Goal: Information Seeking & Learning: Check status

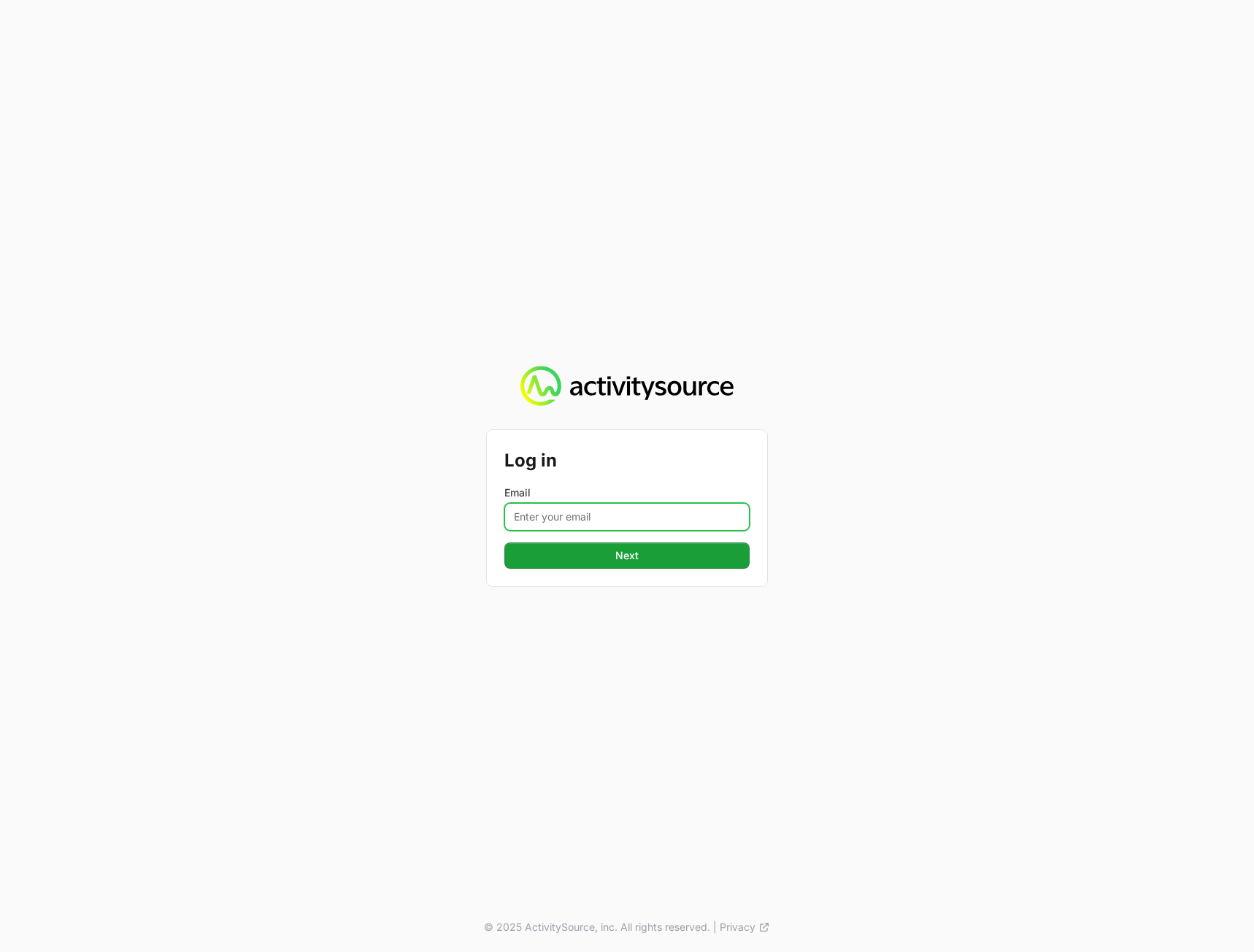
click at [573, 511] on input "Email" at bounding box center [626, 517] width 245 height 28
click at [573, 526] on input "Email" at bounding box center [626, 517] width 245 height 28
paste input "[PERSON_NAME][EMAIL_ADDRESS][DOMAIN_NAME]"
type input "[PERSON_NAME][EMAIL_ADDRESS][DOMAIN_NAME]"
drag, startPoint x: 1063, startPoint y: 509, endPoint x: 954, endPoint y: 533, distance: 111.6
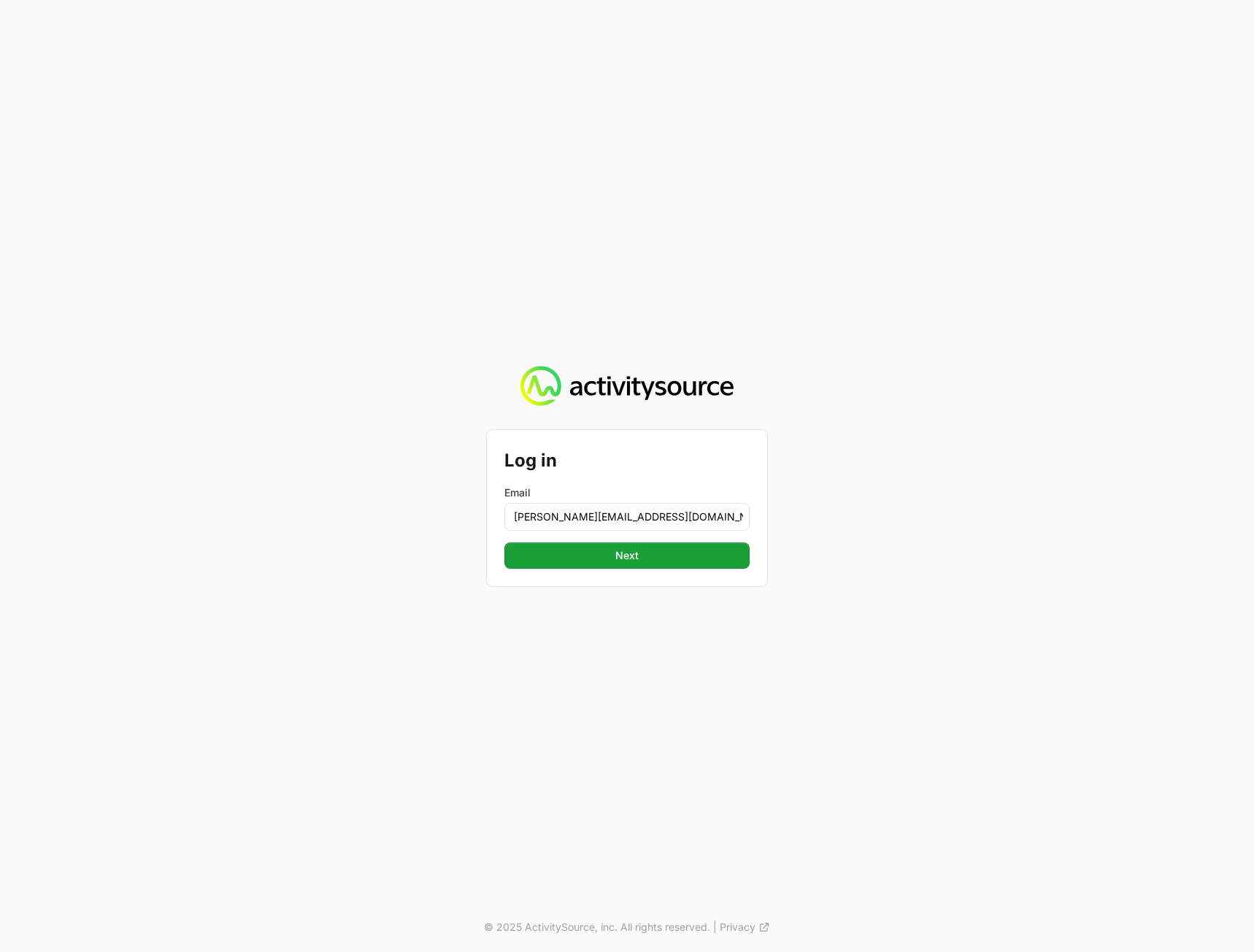
click at [1062, 509] on div "Log in Email [PERSON_NAME][EMAIL_ADDRESS][DOMAIN_NAME] Next Next © 2025 Activit…" at bounding box center [627, 476] width 1254 height 952
click at [691, 550] on span "Next" at bounding box center [626, 556] width 227 height 18
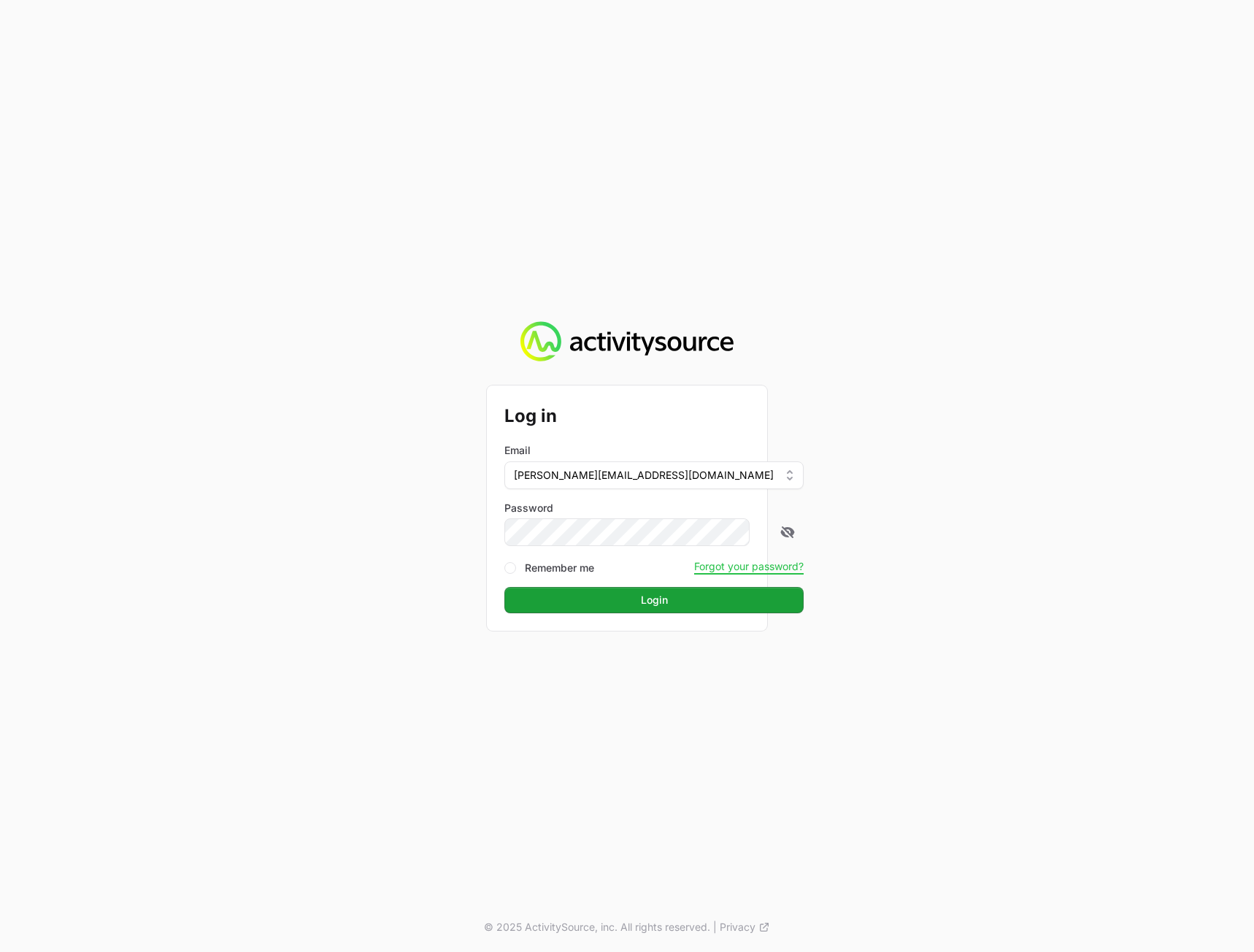
drag, startPoint x: 1160, startPoint y: 565, endPoint x: 867, endPoint y: 586, distance: 293.8
click at [1159, 565] on div "Log in Email [PERSON_NAME][EMAIL_ADDRESS][DOMAIN_NAME] Password Remember me For…" at bounding box center [627, 476] width 1254 height 952
click at [711, 594] on span "Login" at bounding box center [653, 600] width 282 height 18
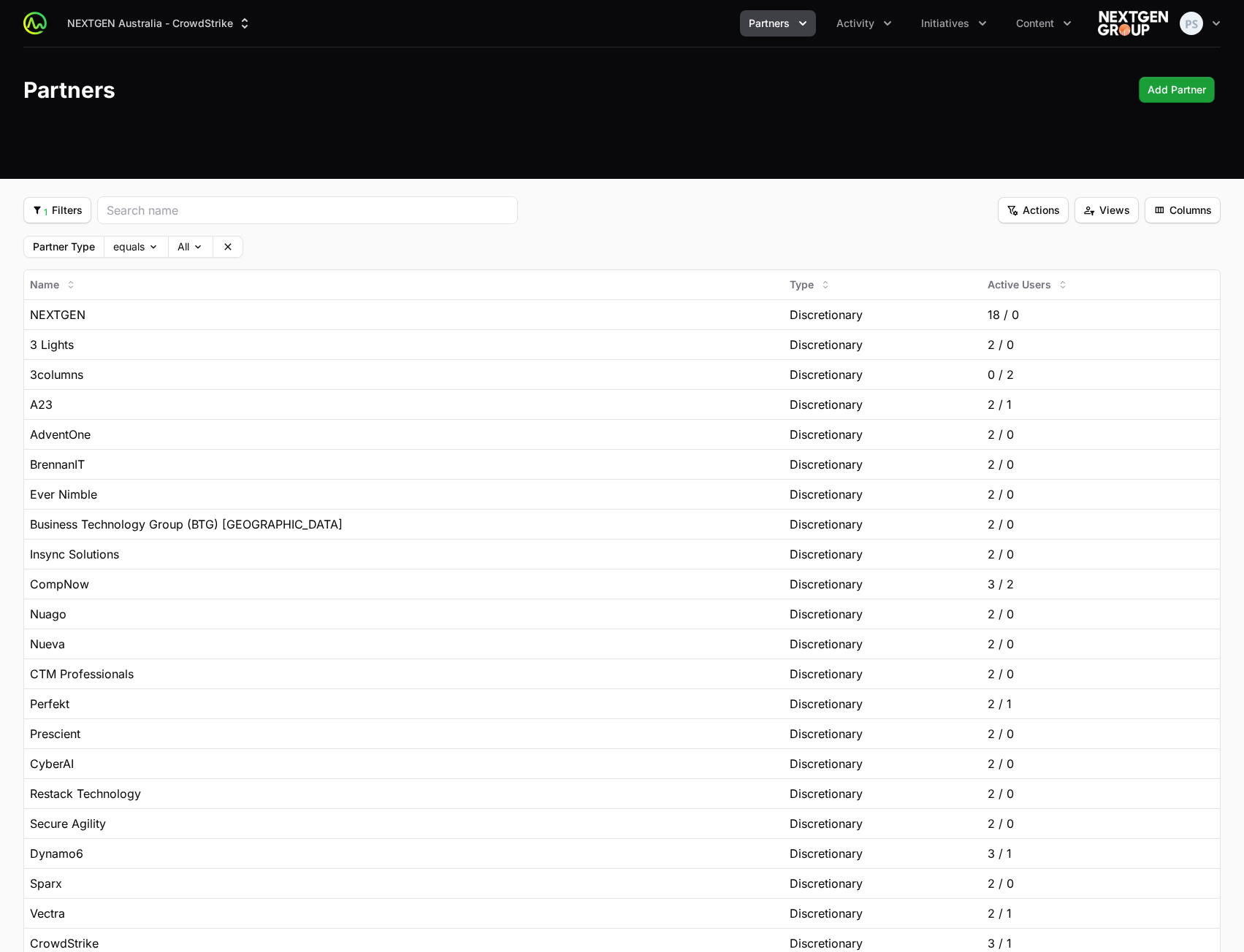
click at [655, 104] on header "Partners Add Partner Add Partner" at bounding box center [622, 90] width 1244 height 84
click at [655, 106] on header "Partners Add Partner Add Partner" at bounding box center [622, 90] width 1244 height 84
click at [866, 32] on button "Activity" at bounding box center [864, 24] width 73 height 26
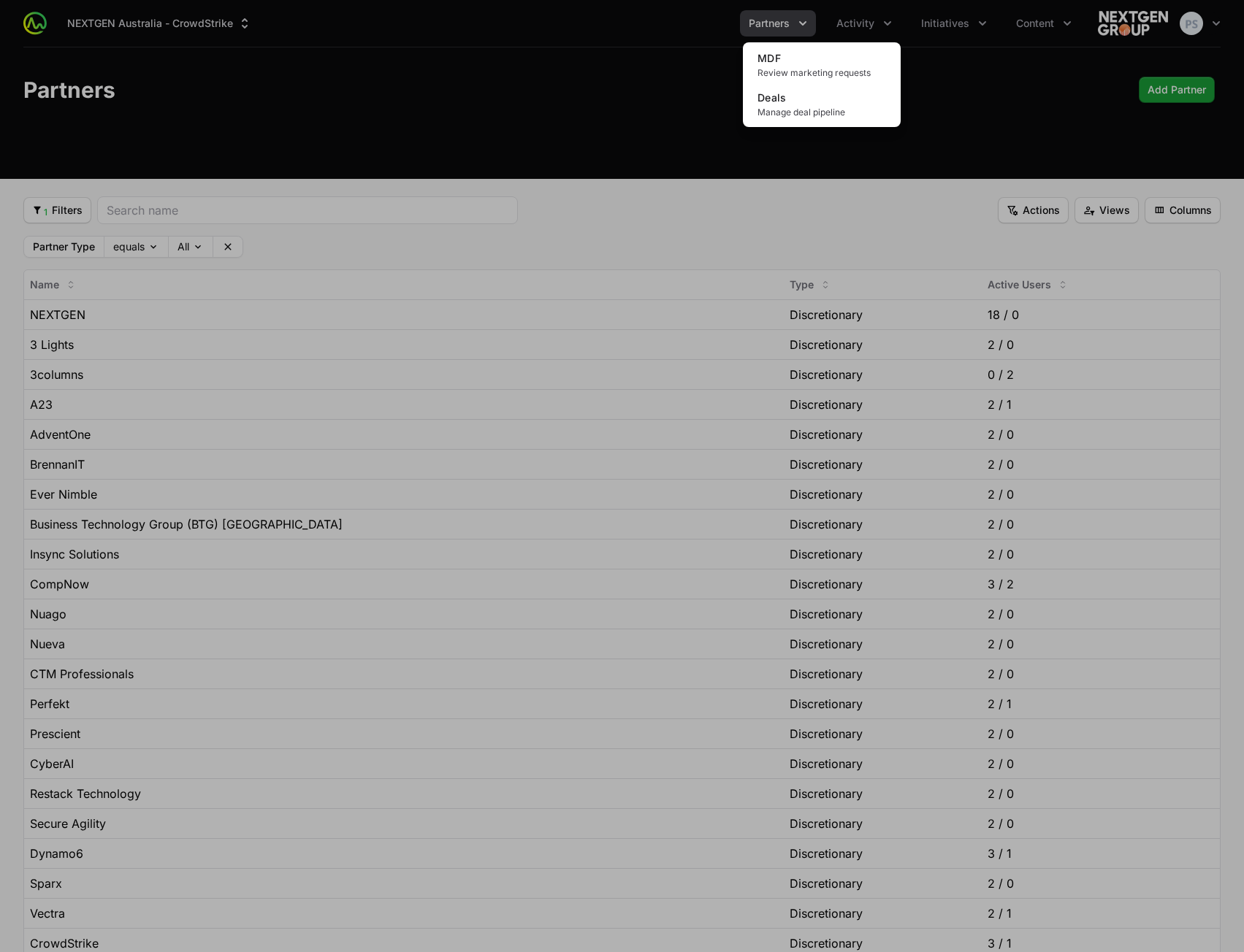
click at [582, 47] on div "Activity menu" at bounding box center [622, 476] width 1244 height 952
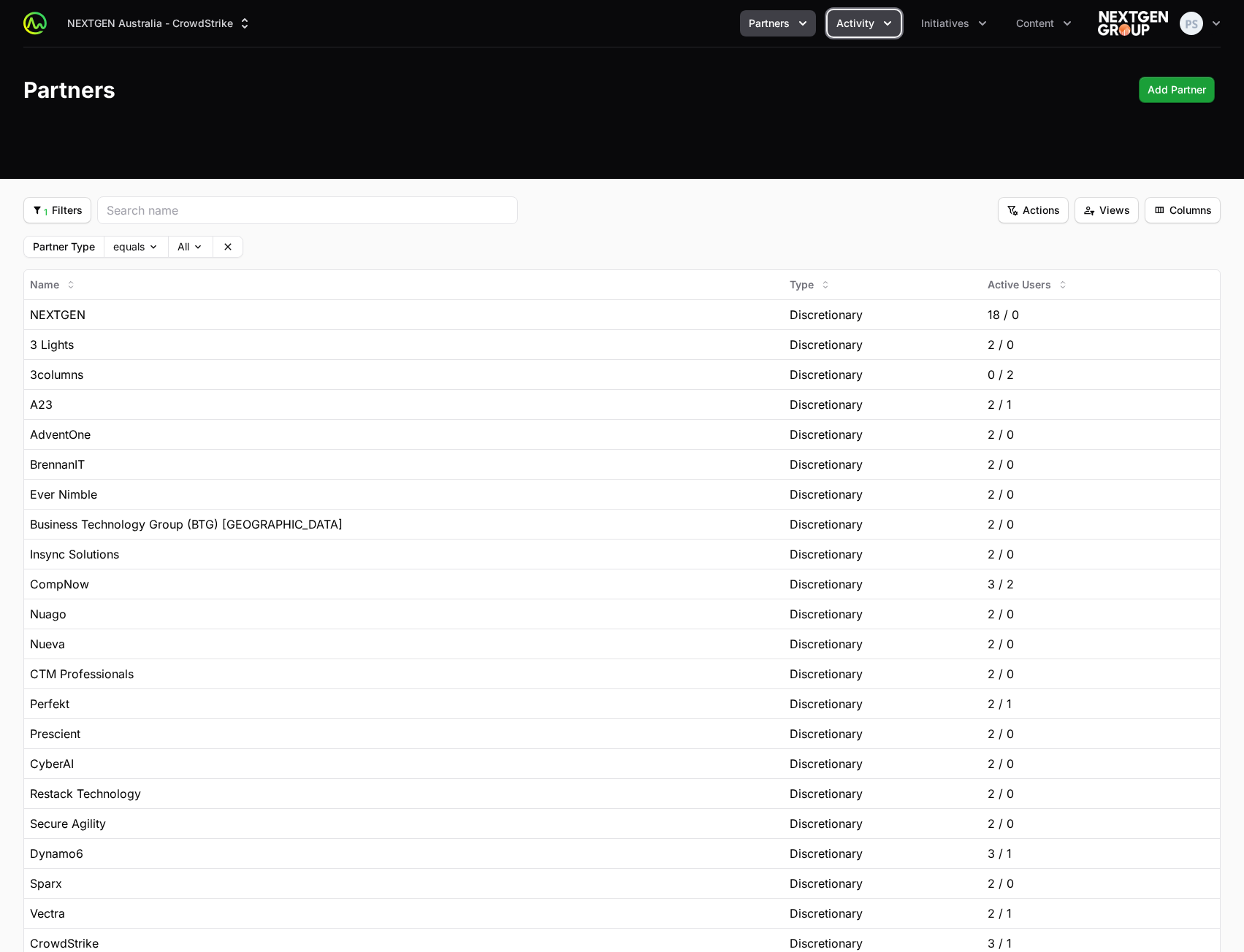
click at [870, 30] on span "Activity" at bounding box center [855, 23] width 38 height 15
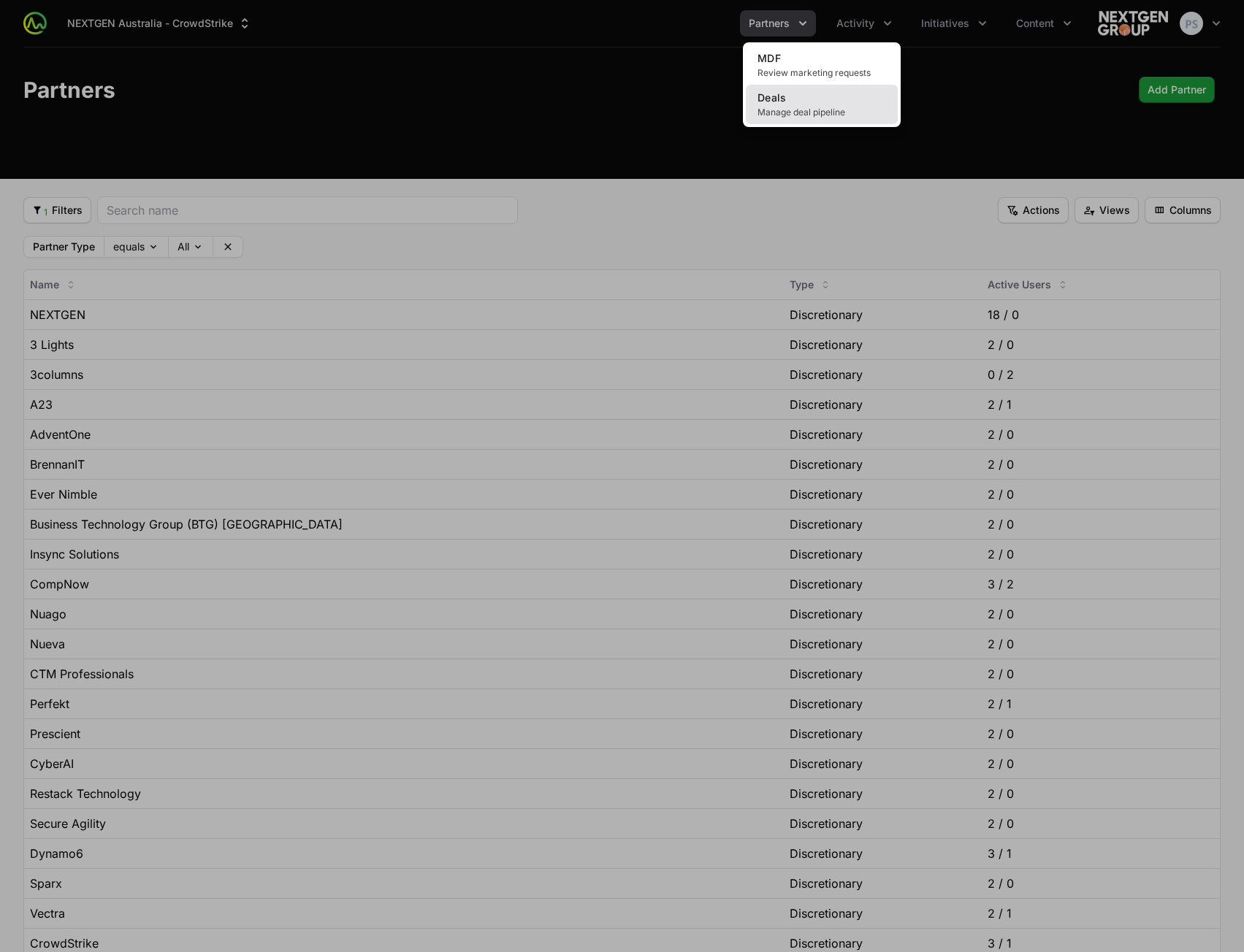
click at [830, 99] on link "Deals Manage deal pipeline" at bounding box center [821, 104] width 152 height 40
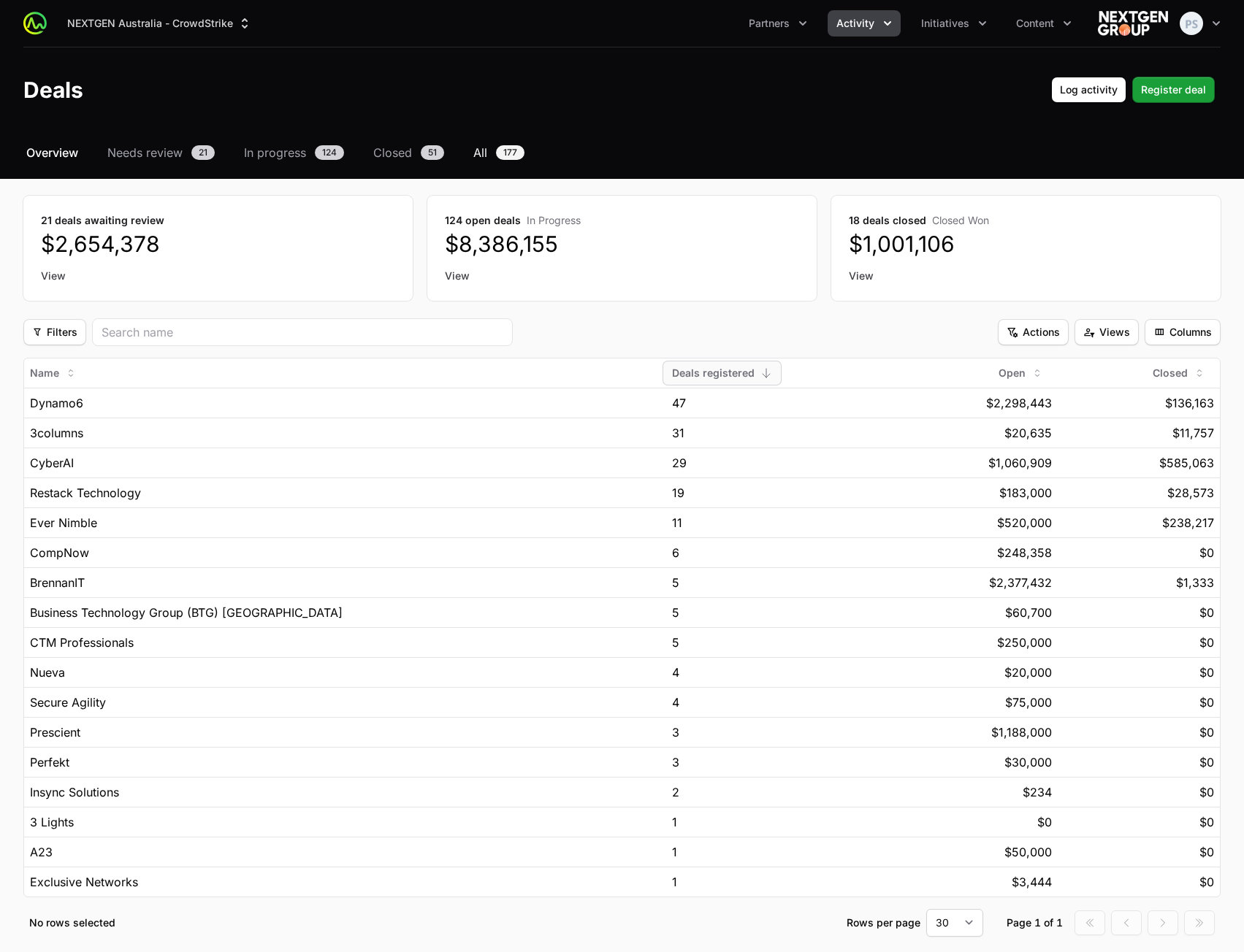
click at [479, 154] on span "All" at bounding box center [481, 153] width 14 height 18
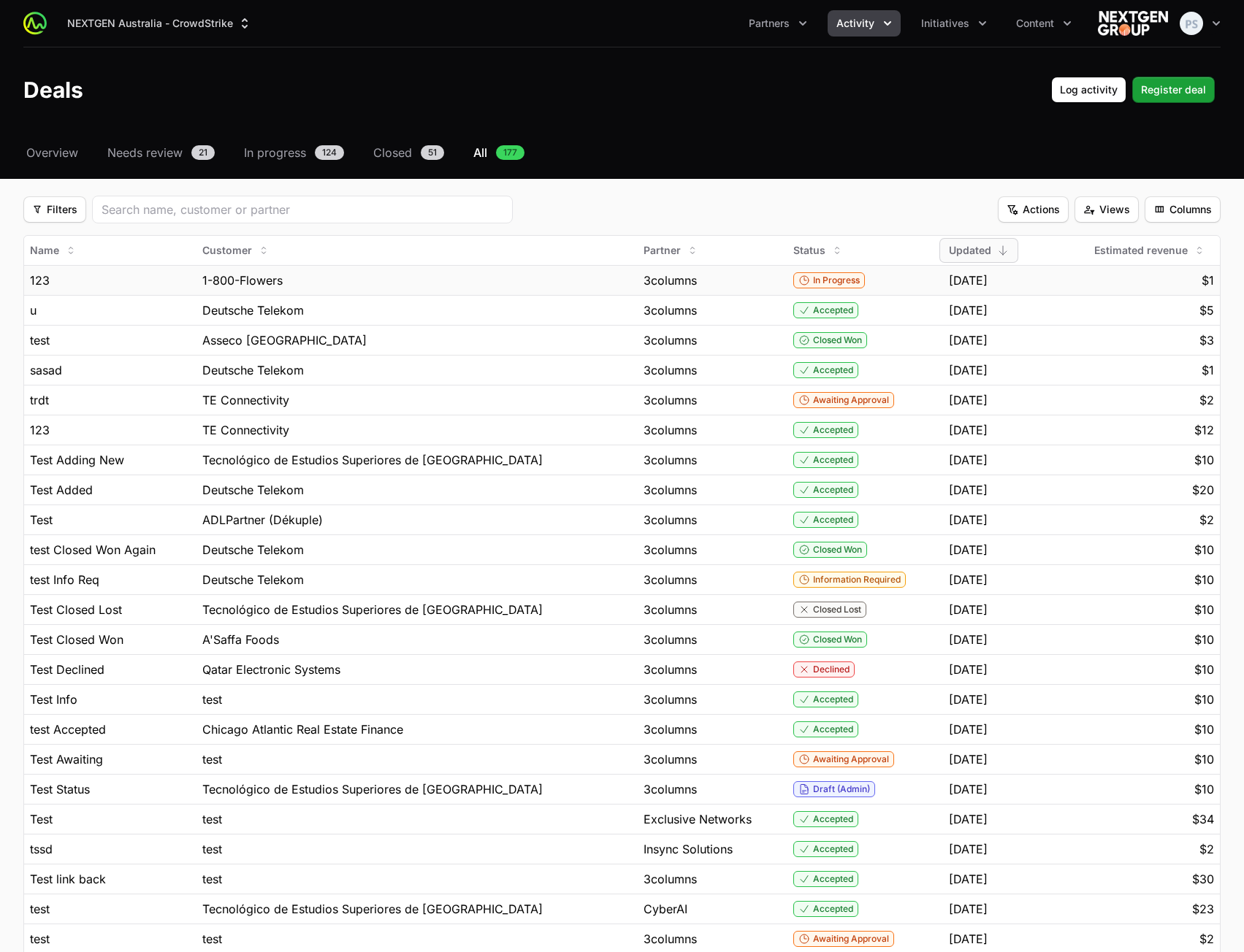
click at [1025, 279] on div "[DATE]" at bounding box center [993, 280] width 89 height 18
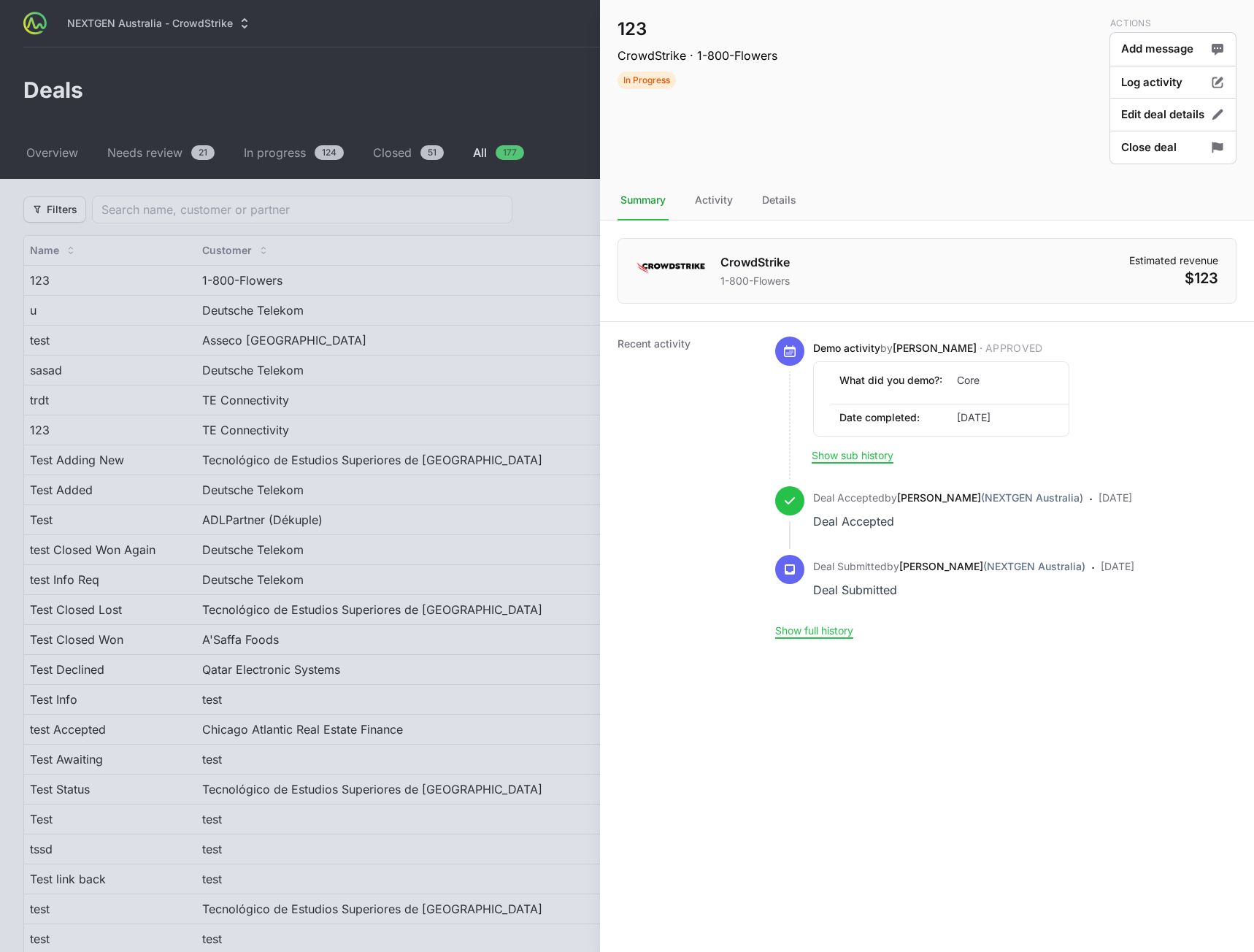
click at [394, 204] on div at bounding box center [627, 476] width 1254 height 952
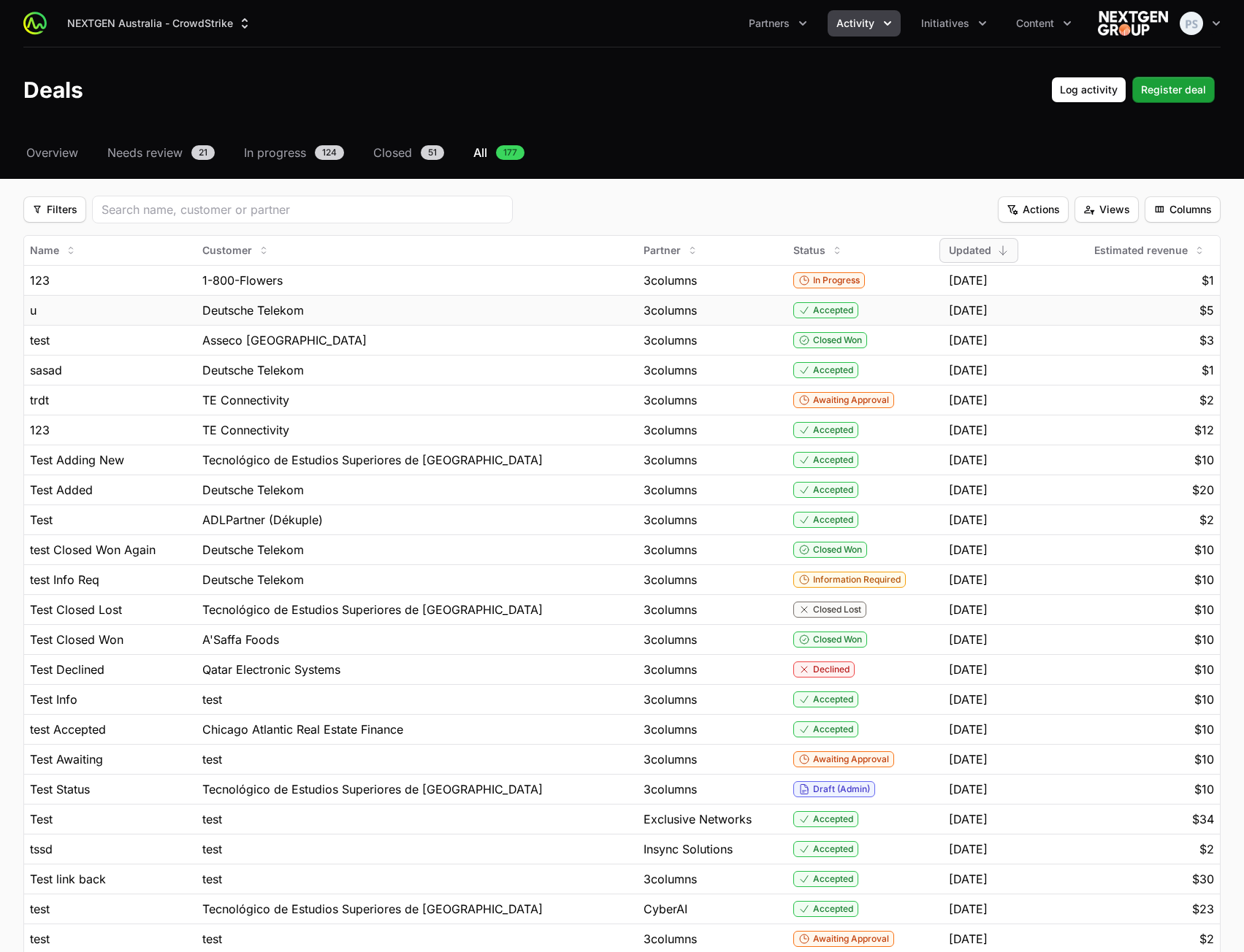
click at [880, 313] on div "Accepted" at bounding box center [865, 310] width 144 height 16
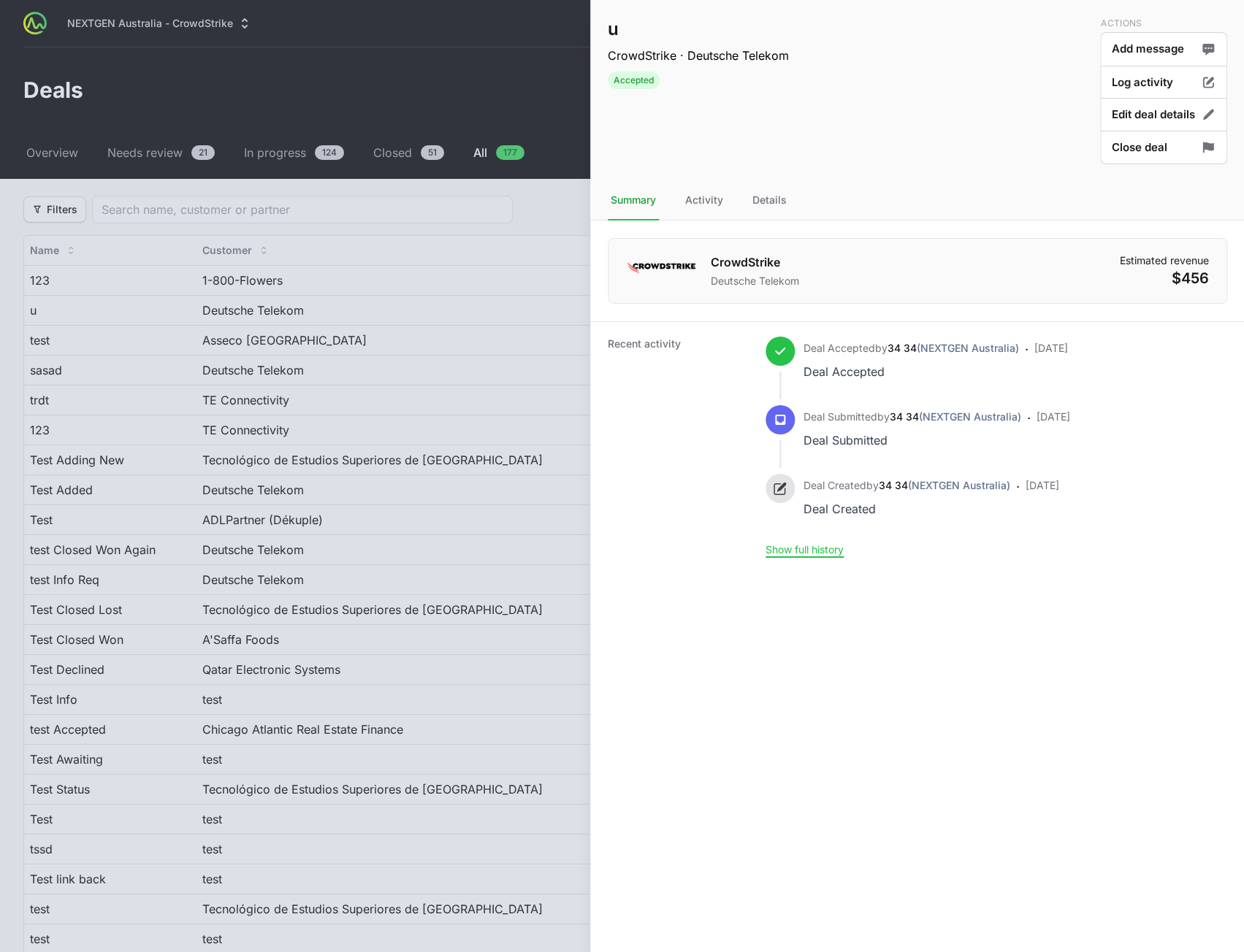
click at [250, 83] on div at bounding box center [622, 476] width 1244 height 952
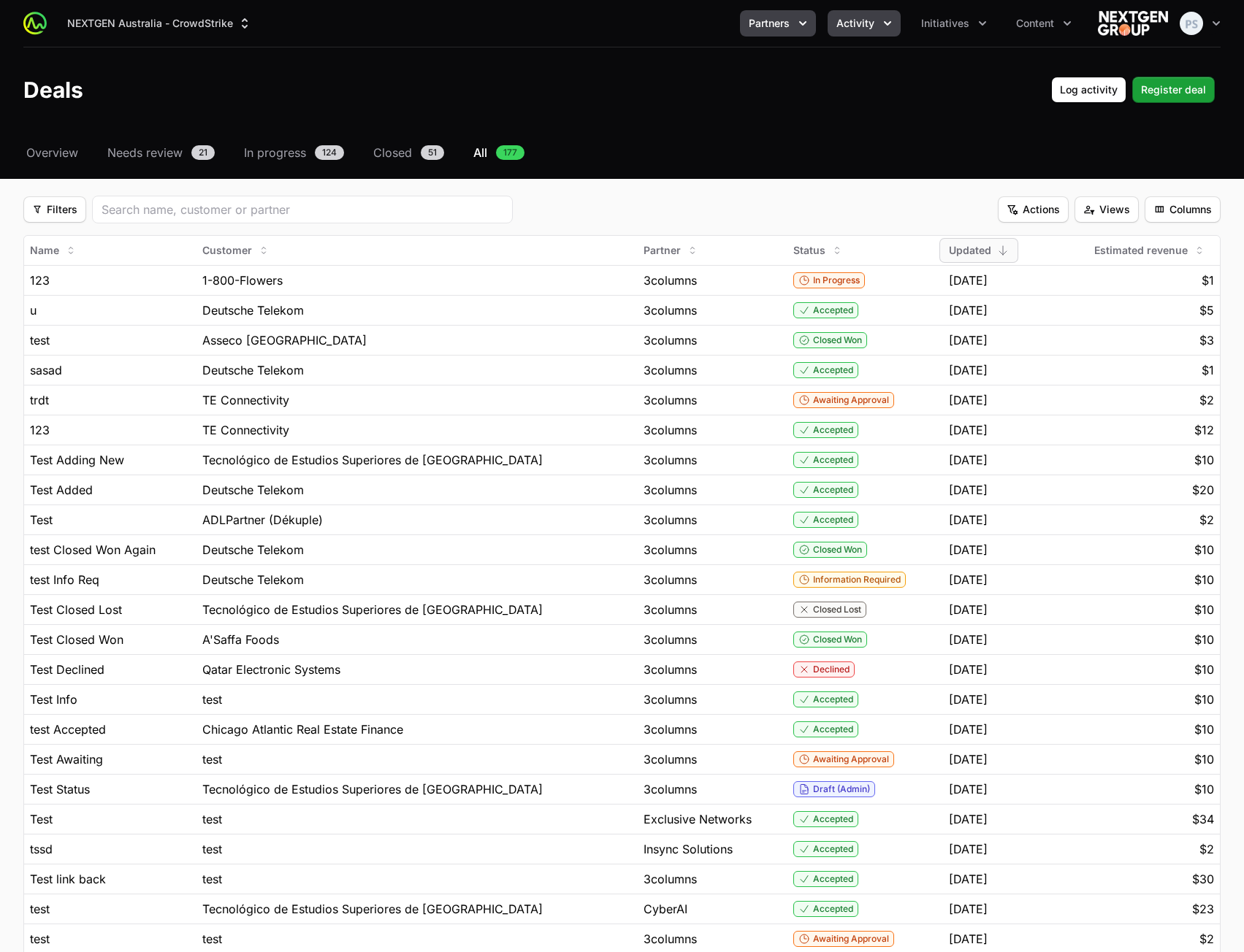
click at [792, 19] on button "Partners" at bounding box center [778, 24] width 76 height 26
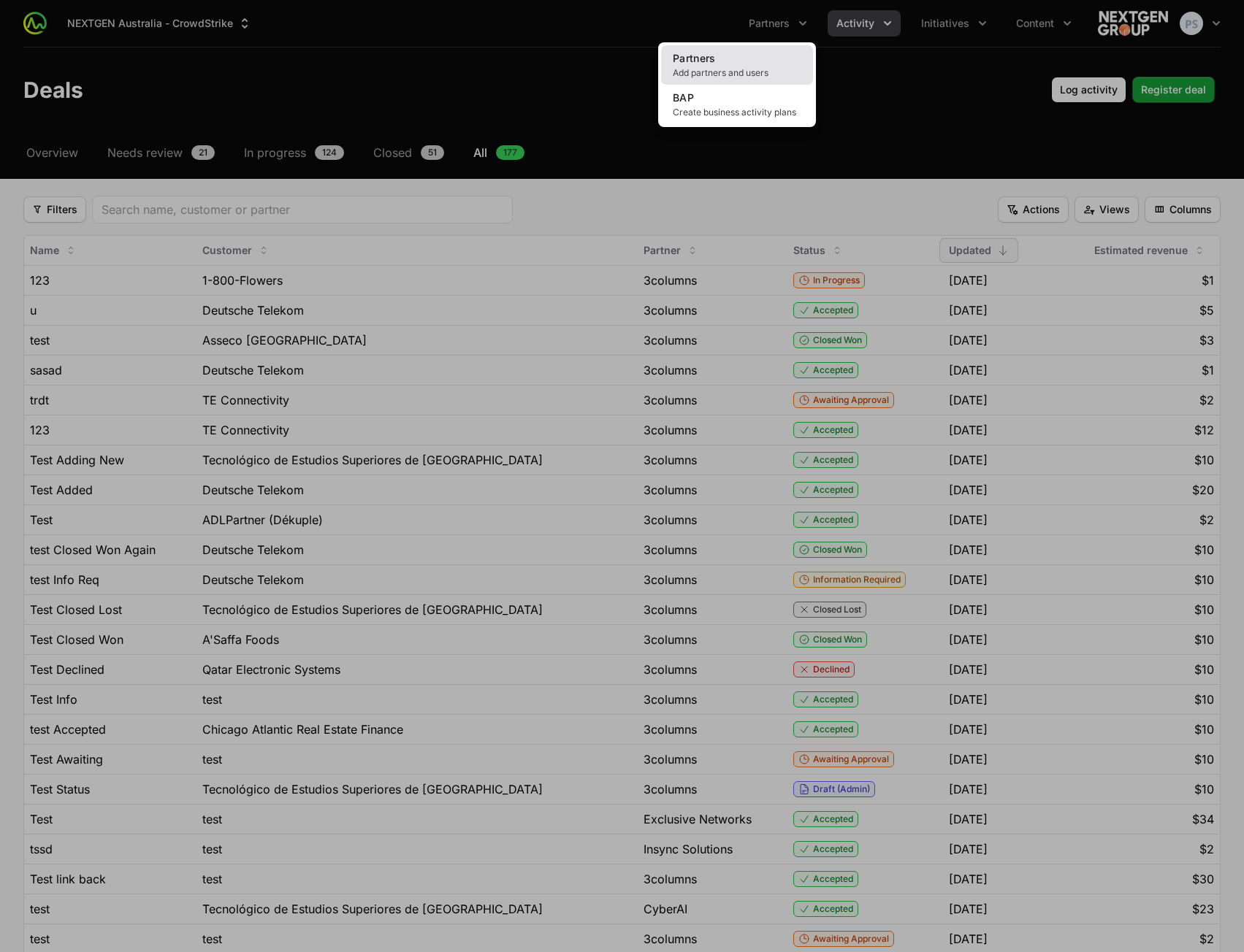
click at [770, 52] on link "Partners Add partners and users" at bounding box center [736, 65] width 152 height 40
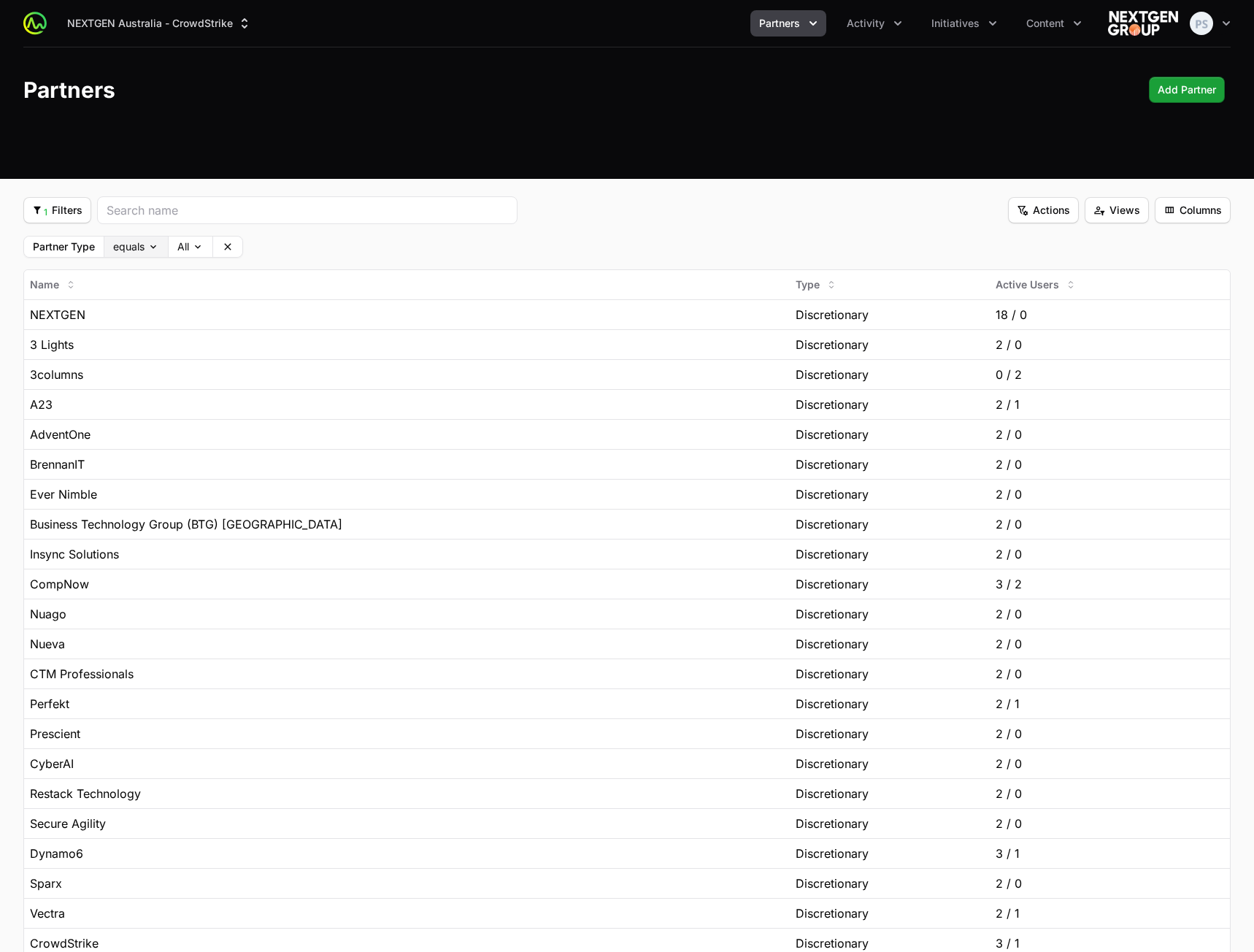
click at [147, 246] on body "NEXTGEN Australia - CrowdStrike Partners Activity Initiatives Content Open user…" at bounding box center [627, 601] width 1254 height 1202
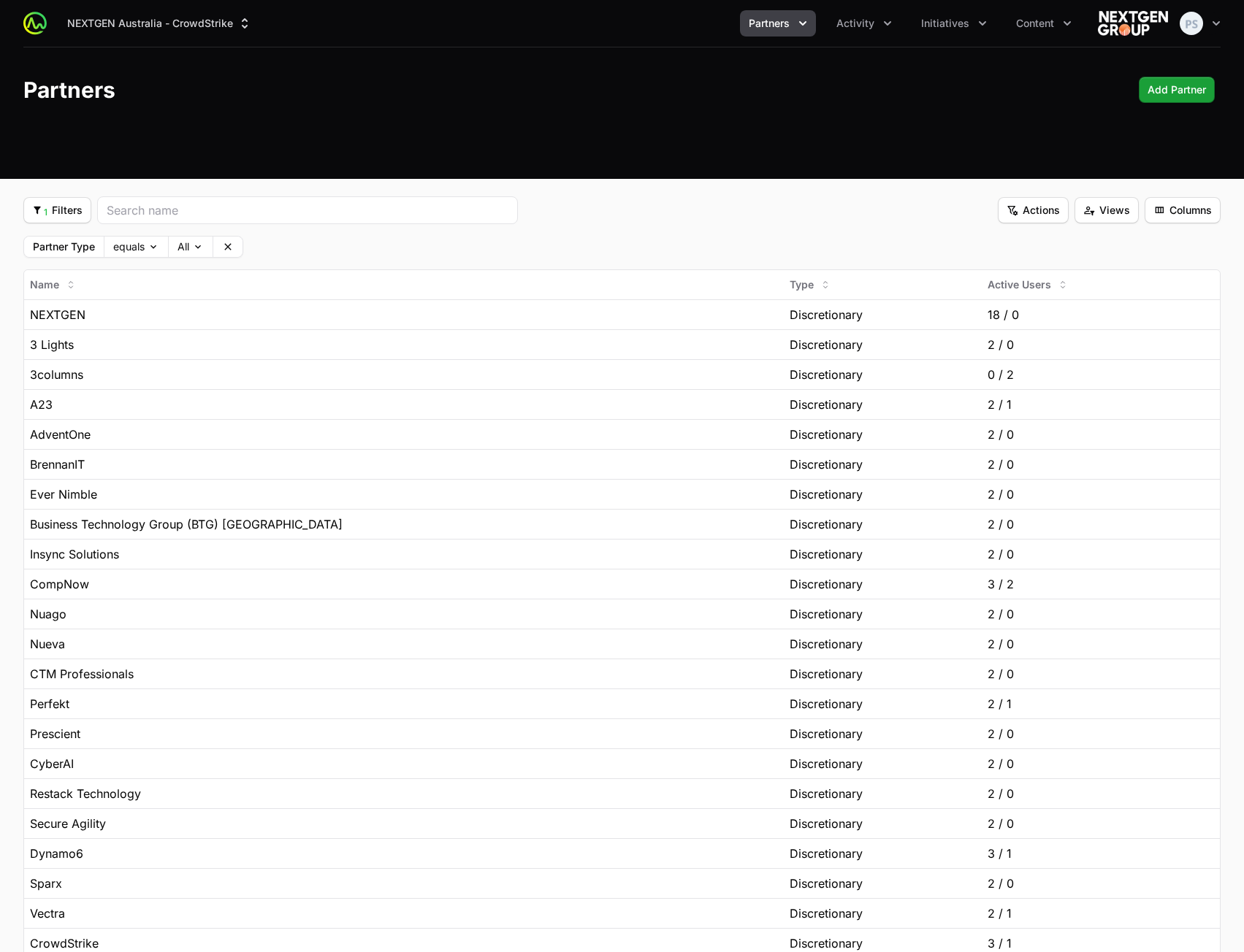
click at [429, 244] on div "Partner Type equals All Clear" at bounding box center [622, 246] width 1197 height 22
click at [71, 210] on span "1 Filters" at bounding box center [57, 210] width 50 height 18
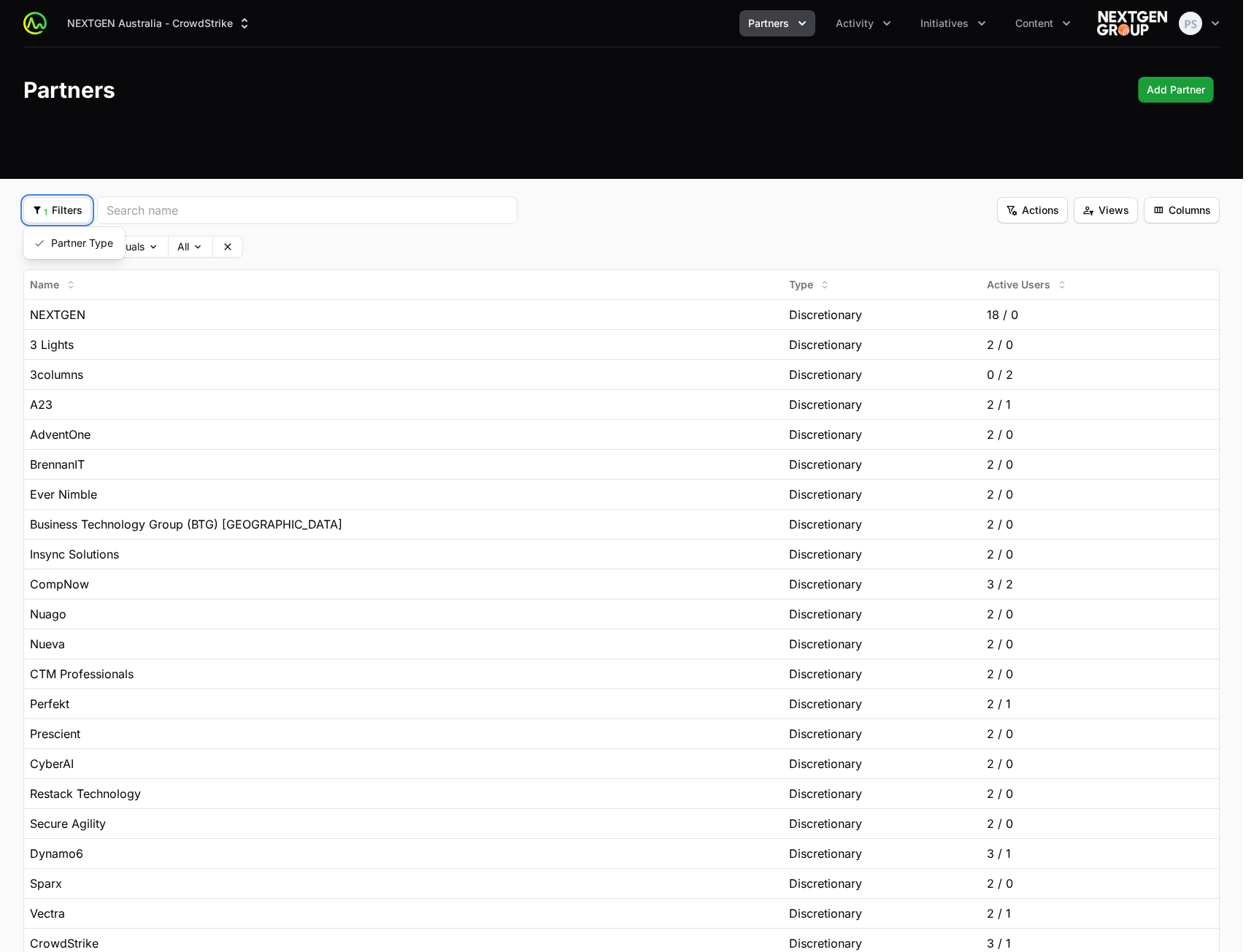
drag, startPoint x: 170, startPoint y: 154, endPoint x: 289, endPoint y: 29, distance: 172.6
click at [170, 153] on html "NEXTGEN Australia - CrowdStrike Partners Activity Initiatives Content Open user…" at bounding box center [627, 601] width 1254 height 1202
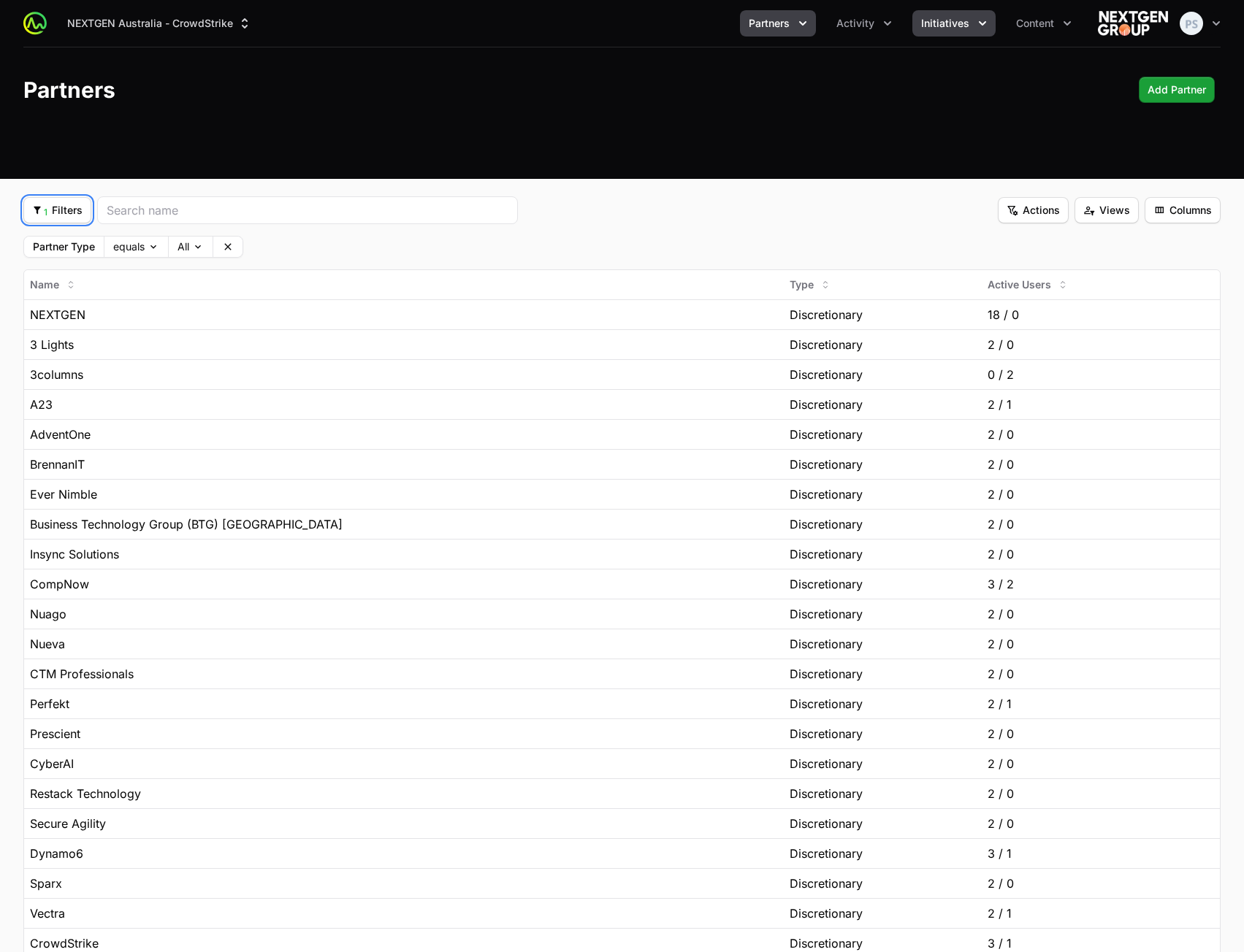
click at [944, 19] on span "Initiatives" at bounding box center [944, 23] width 48 height 15
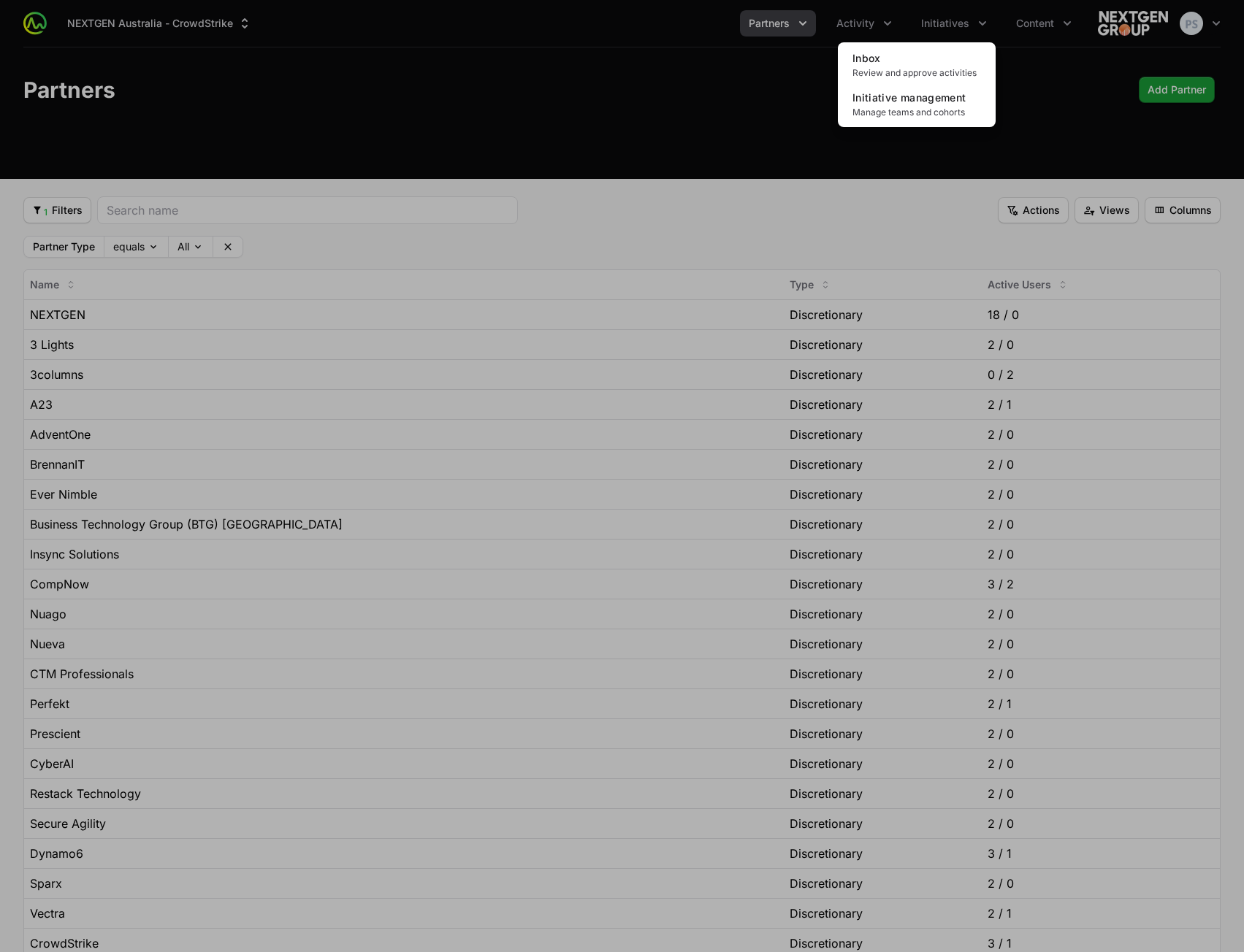
click at [824, 31] on div "Initiatives menu" at bounding box center [622, 476] width 1244 height 952
click at [846, 22] on span "Activity" at bounding box center [855, 23] width 38 height 15
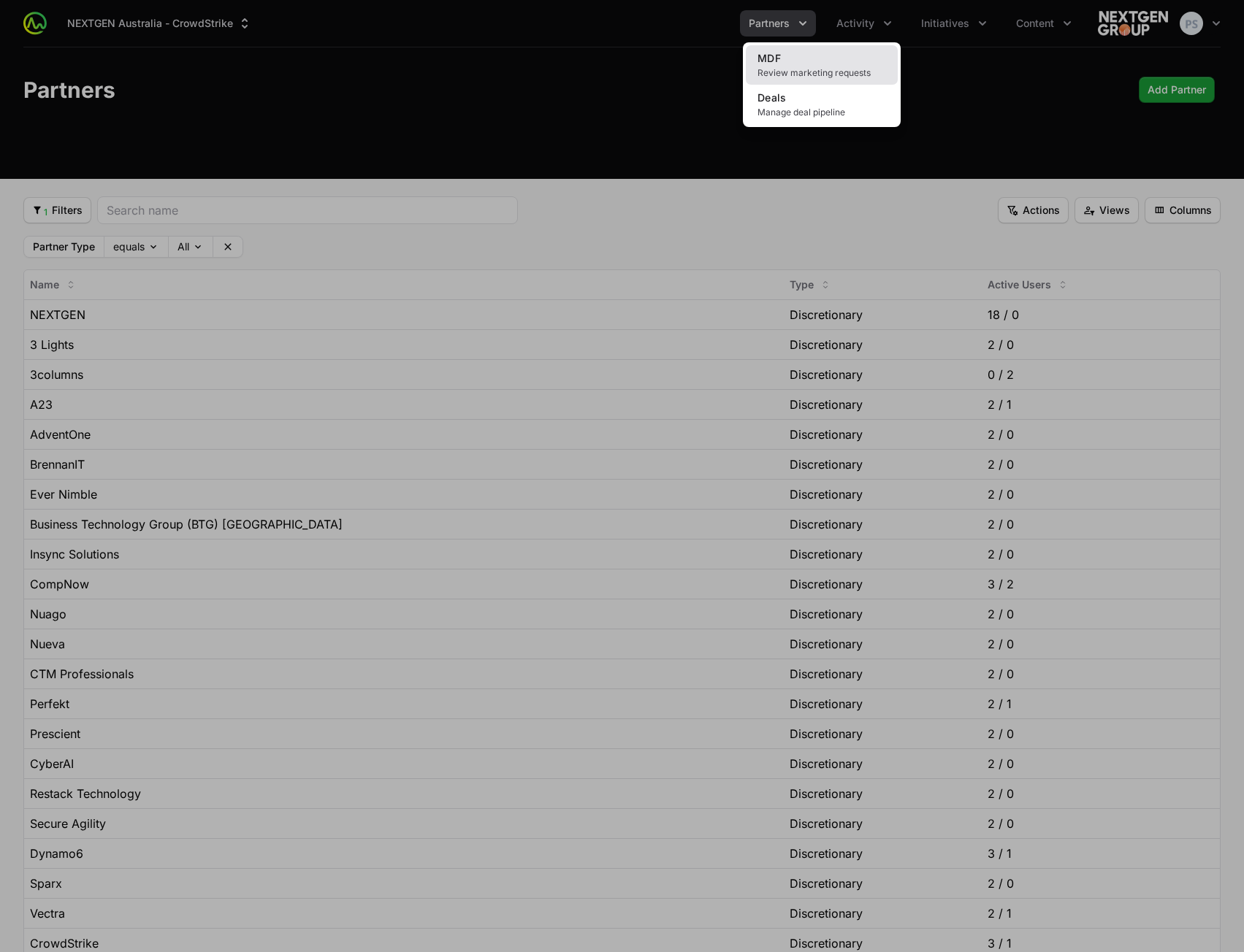
click at [826, 60] on link "MDF Review marketing requests" at bounding box center [821, 65] width 152 height 40
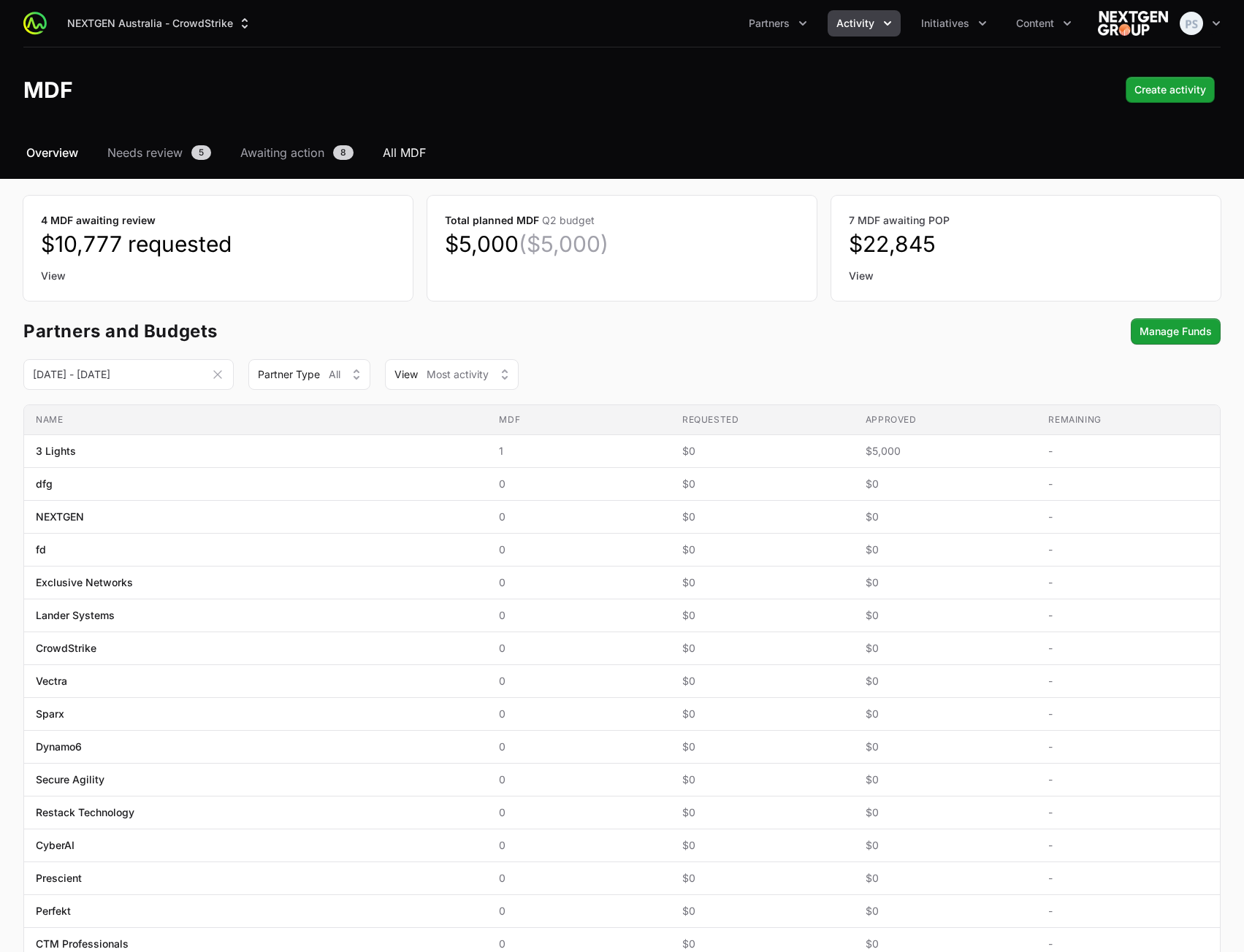
click at [418, 149] on span "All MDF" at bounding box center [404, 153] width 43 height 18
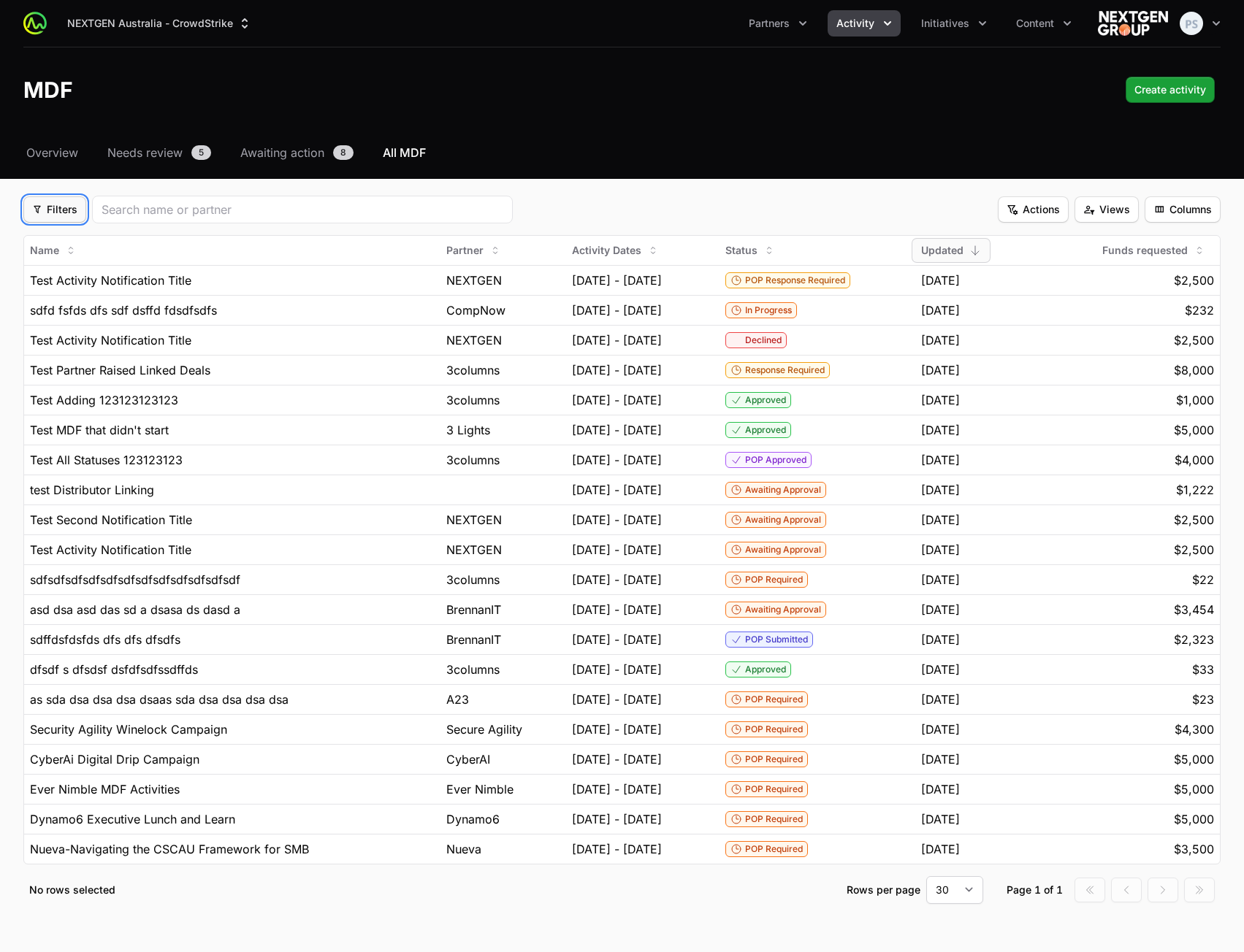
click at [62, 206] on span "Filters" at bounding box center [55, 210] width 46 height 18
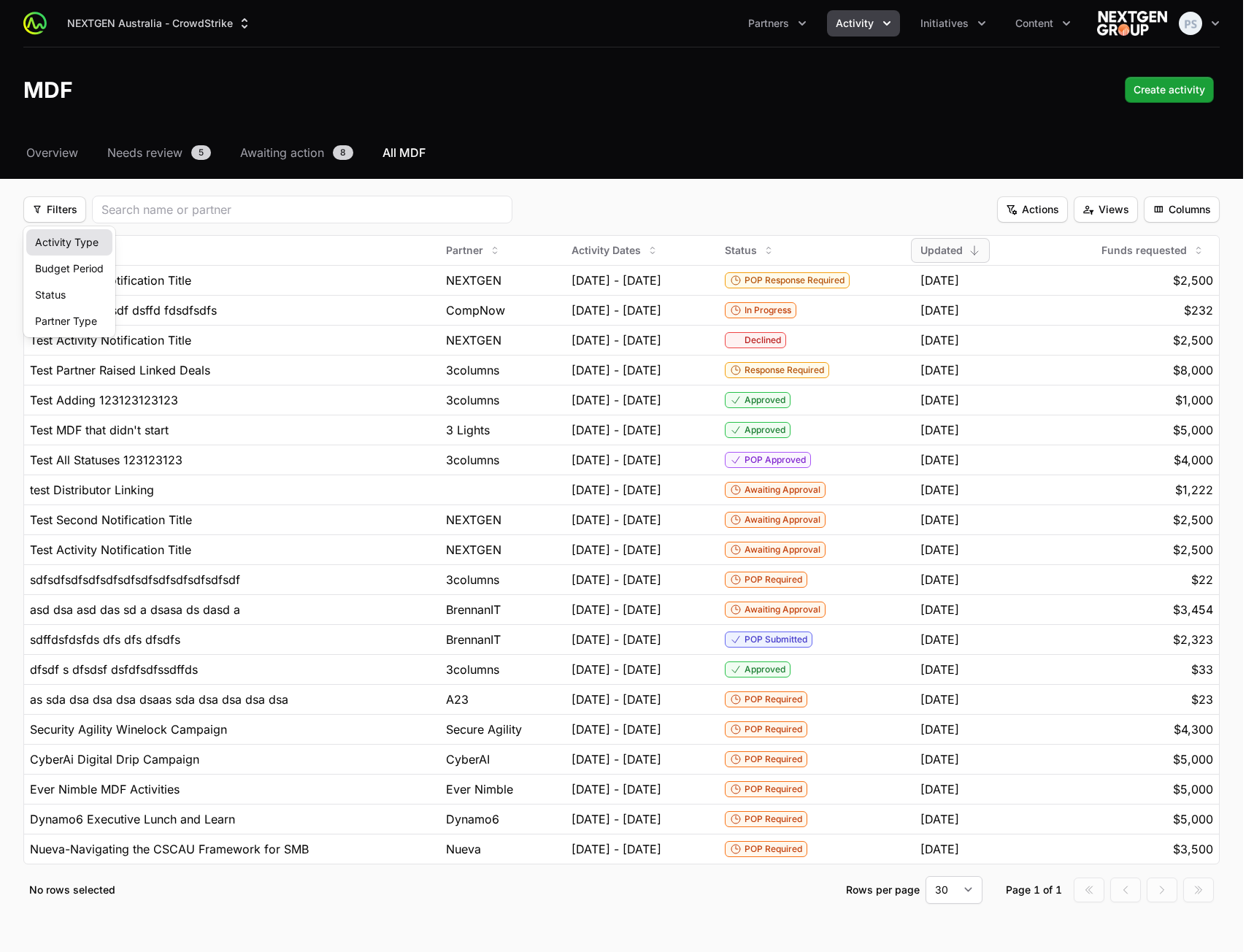
click at [76, 244] on div "Activity Type" at bounding box center [69, 242] width 86 height 26
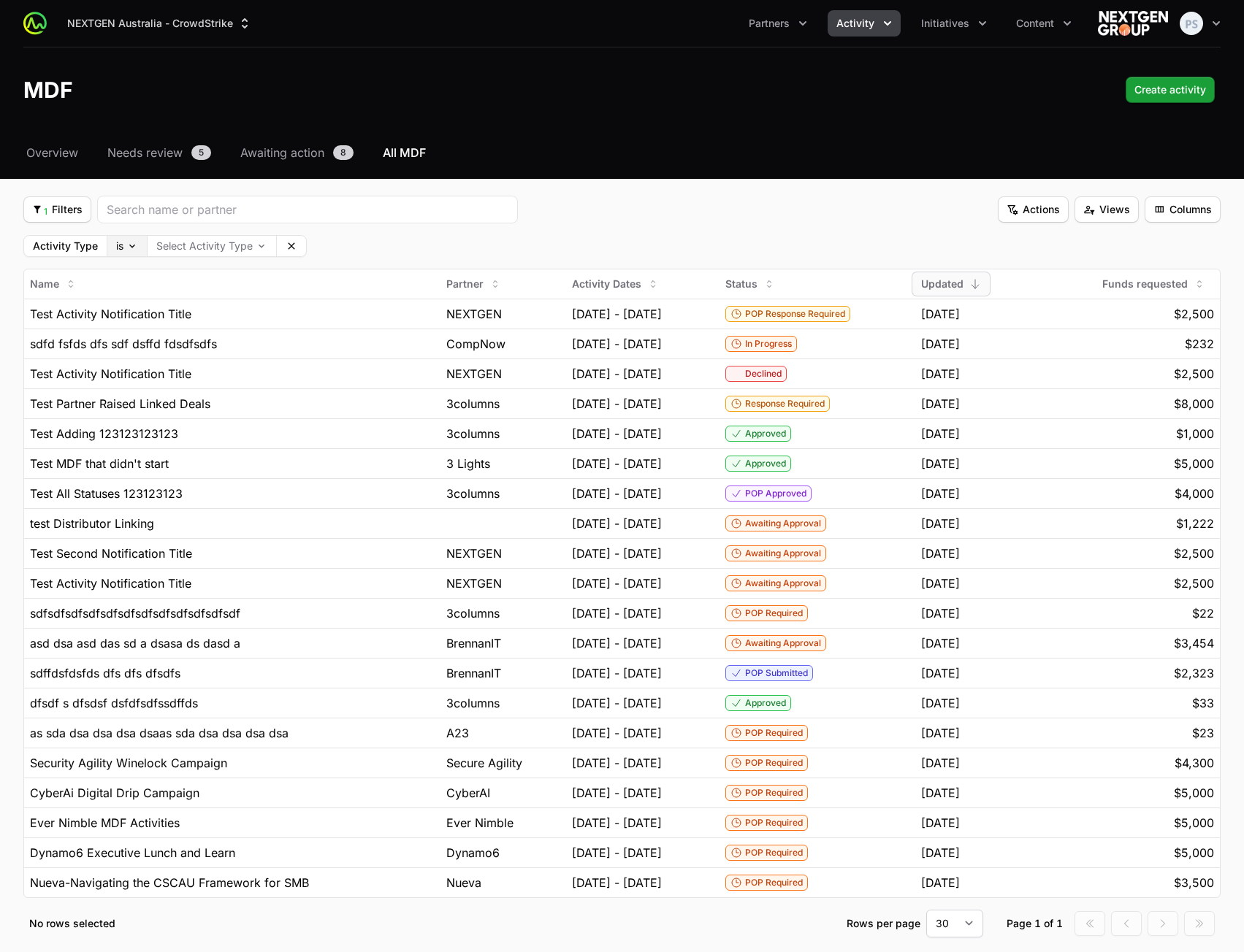
click at [132, 249] on body "NEXTGEN Australia - CrowdStrike Partners Activity Initiatives Content Open user…" at bounding box center [622, 511] width 1244 height 1022
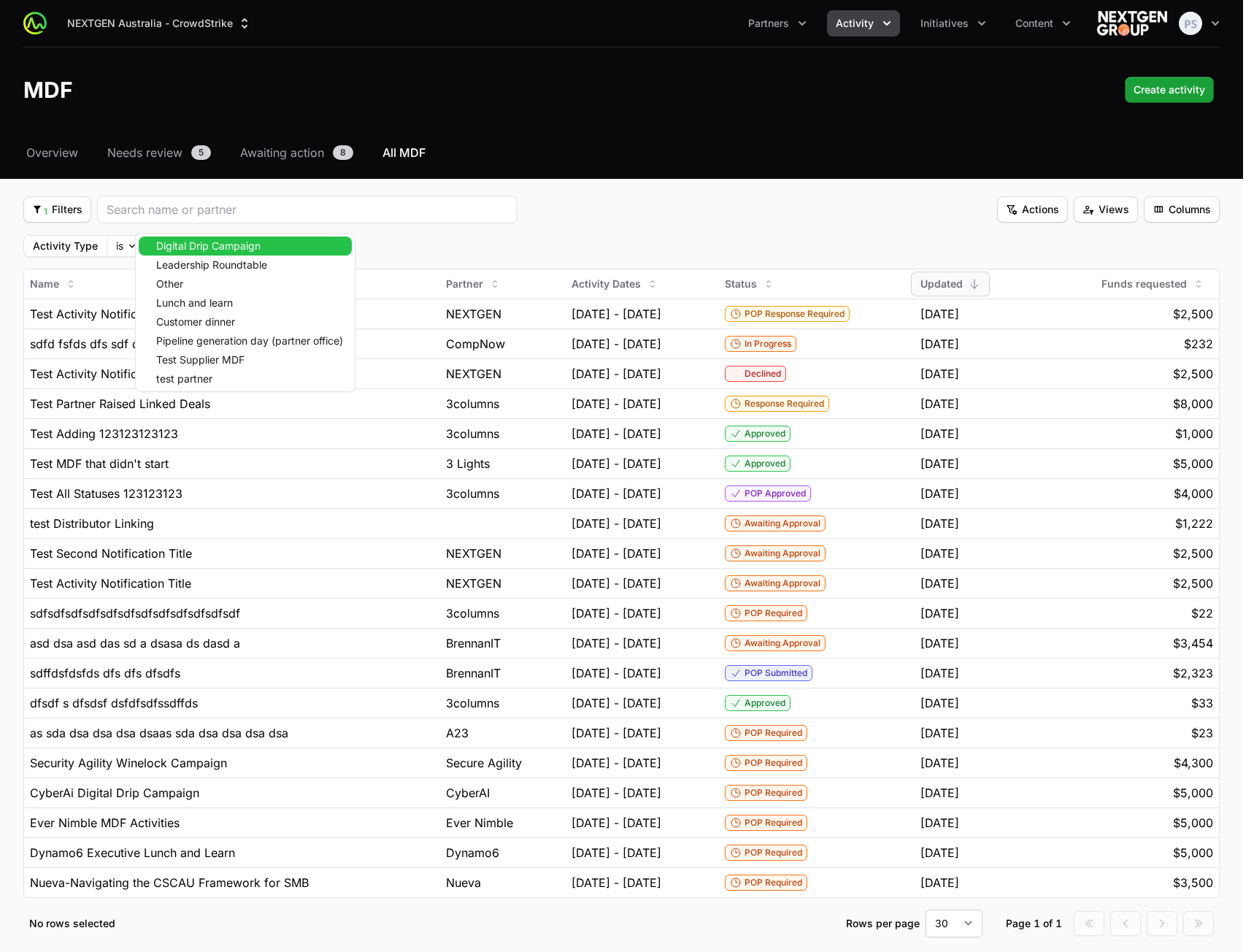
click at [187, 246] on body "NEXTGEN Australia - CrowdStrike Partners Activity Initiatives Content Open user…" at bounding box center [627, 511] width 1254 height 1022
click at [210, 274] on div "Leadership Roundtable" at bounding box center [245, 265] width 213 height 19
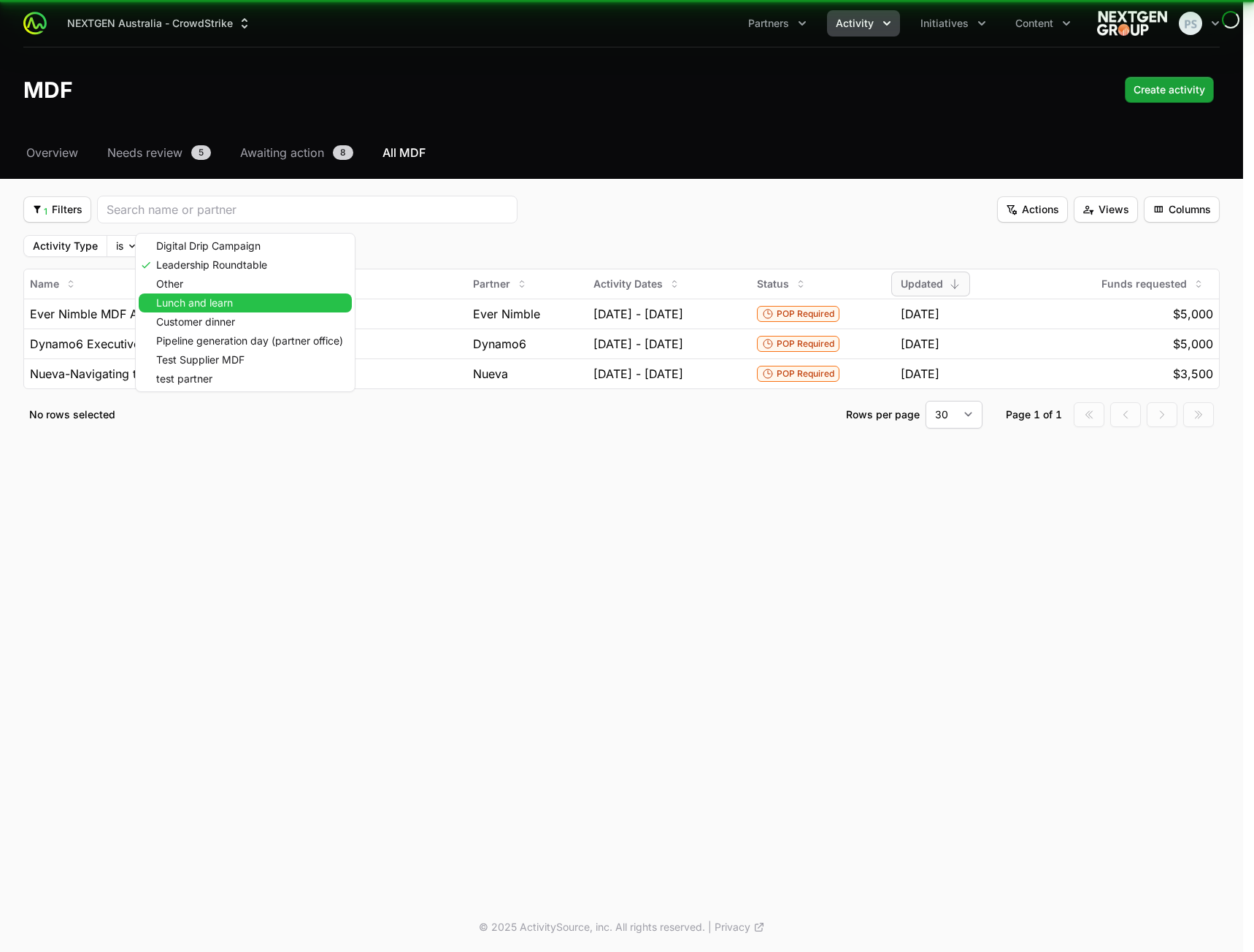
click at [205, 298] on span "Lunch and learn" at bounding box center [194, 303] width 76 height 11
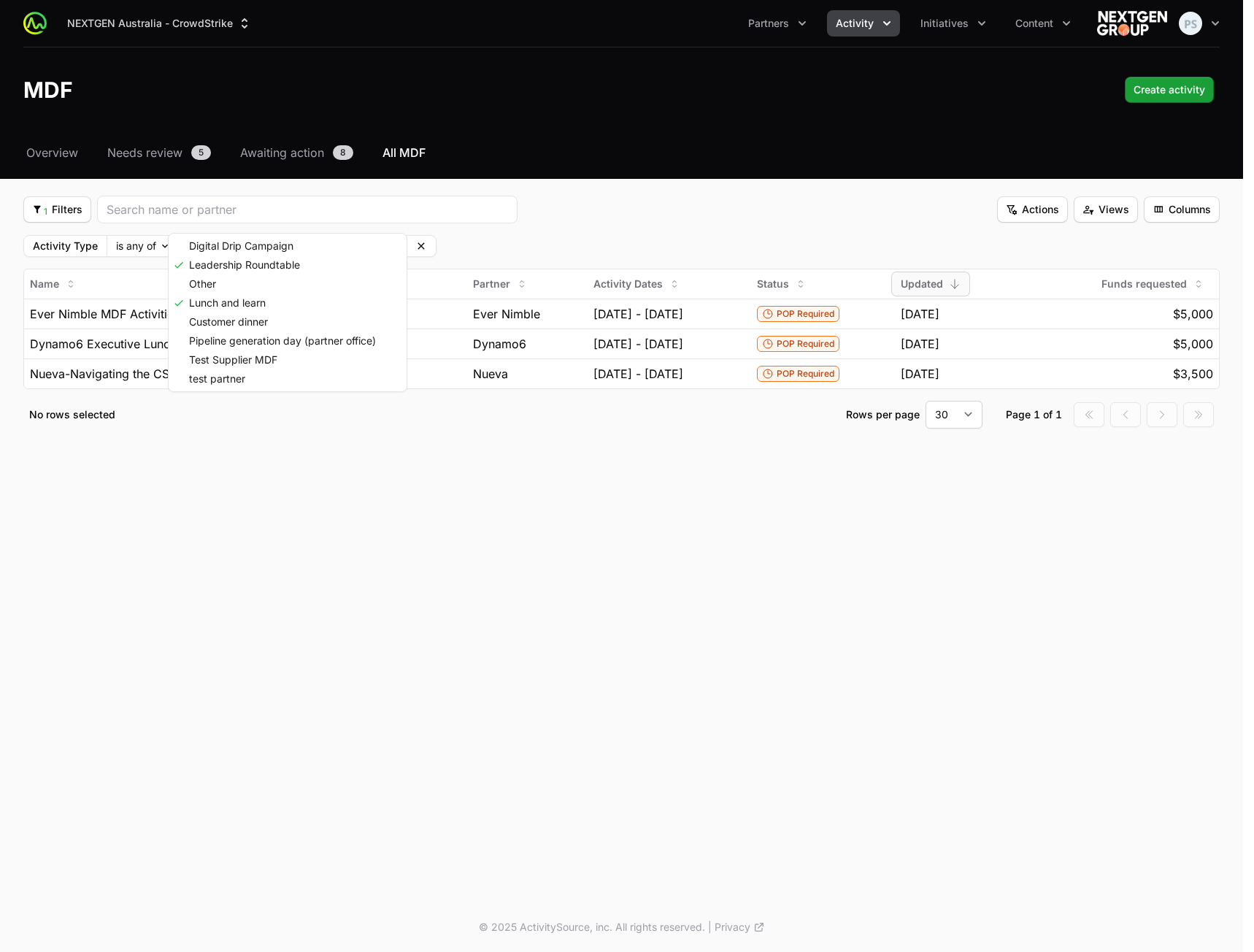
click at [524, 217] on html "NEXTGEN Australia - CrowdStrike Partners Activity Initiatives Content Open user…" at bounding box center [627, 476] width 1254 height 952
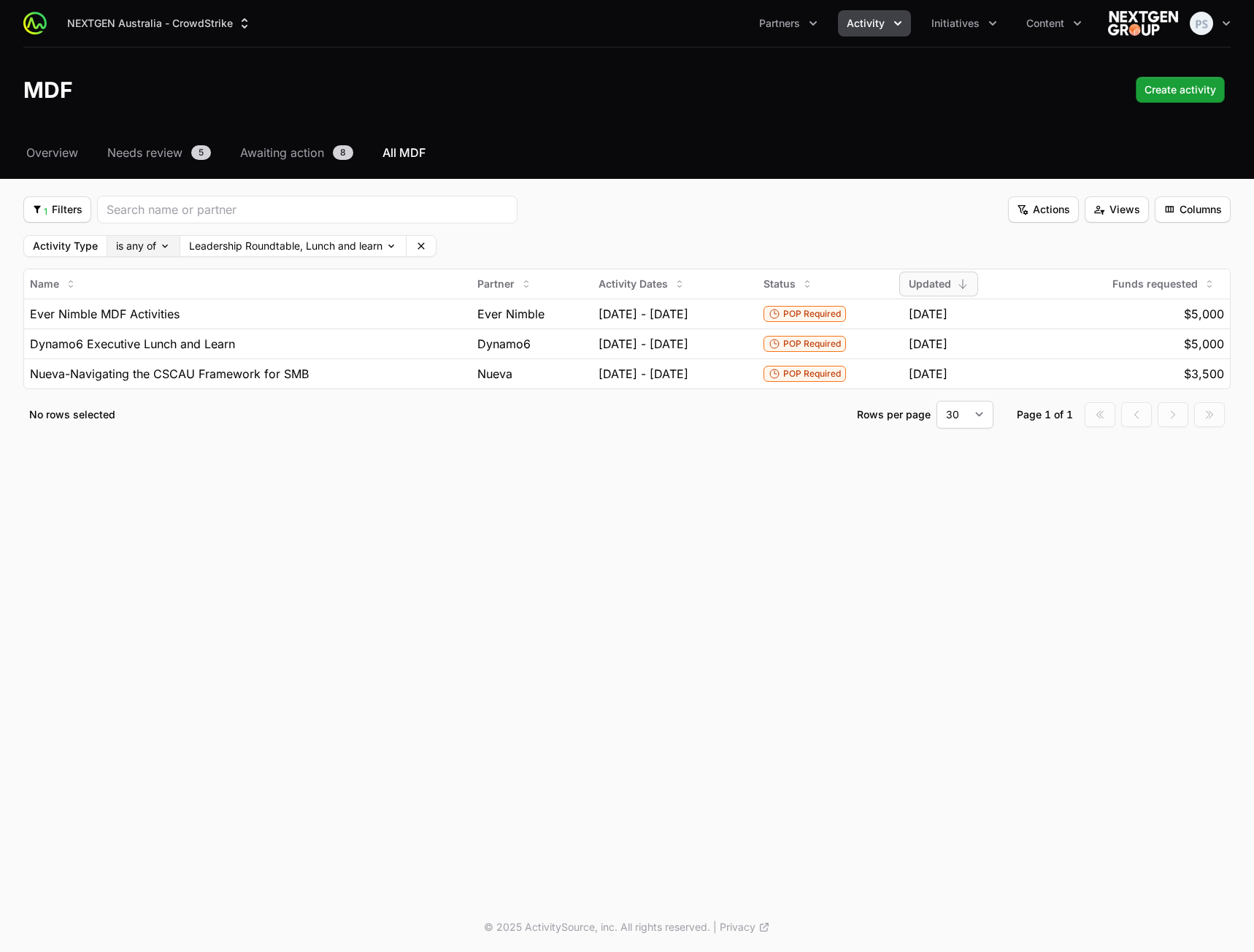
click at [160, 247] on body "NEXTGEN Australia - CrowdStrike Partners Activity Initiatives Content Open user…" at bounding box center [627, 476] width 1254 height 952
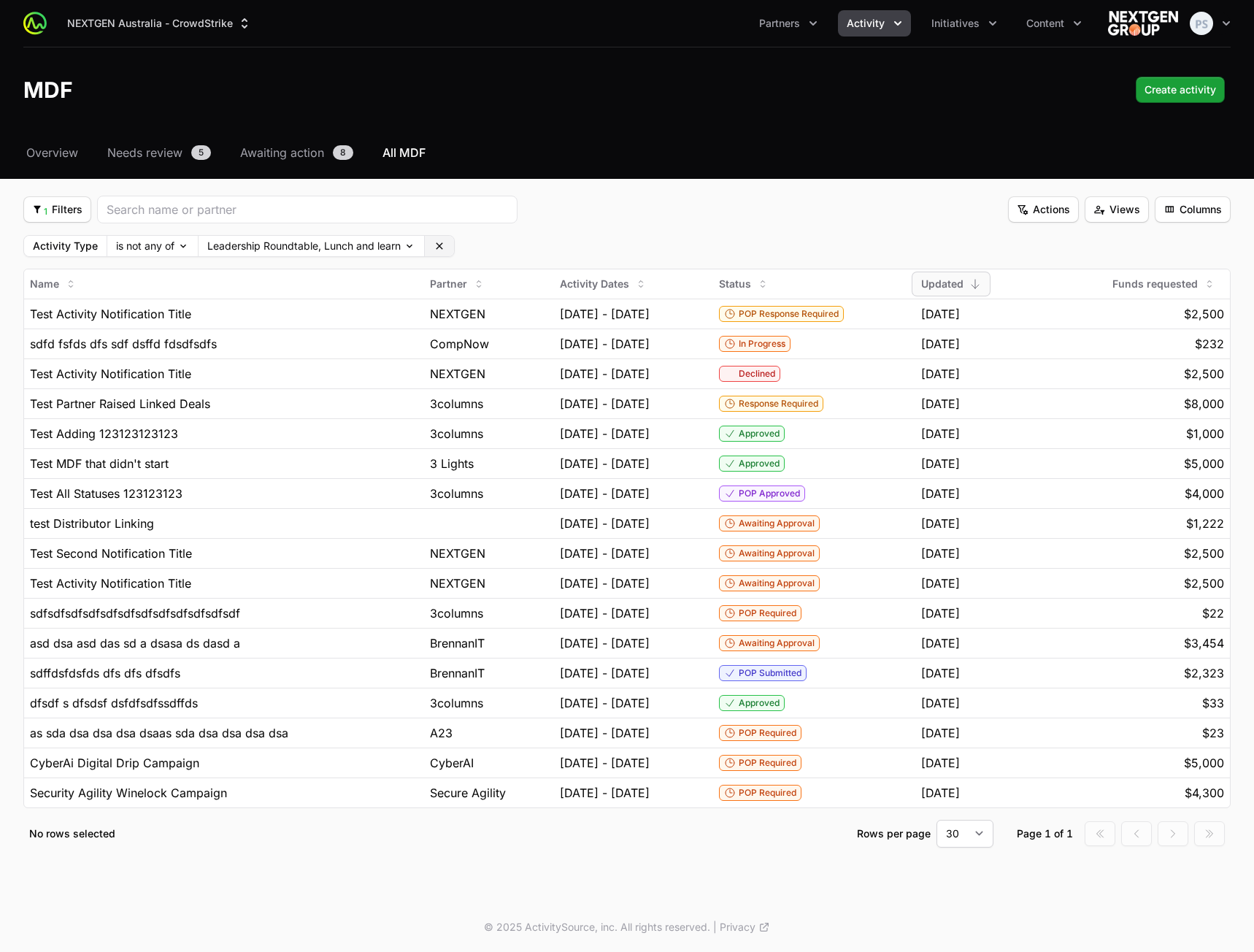
click at [445, 243] on icon at bounding box center [439, 245] width 11 height 11
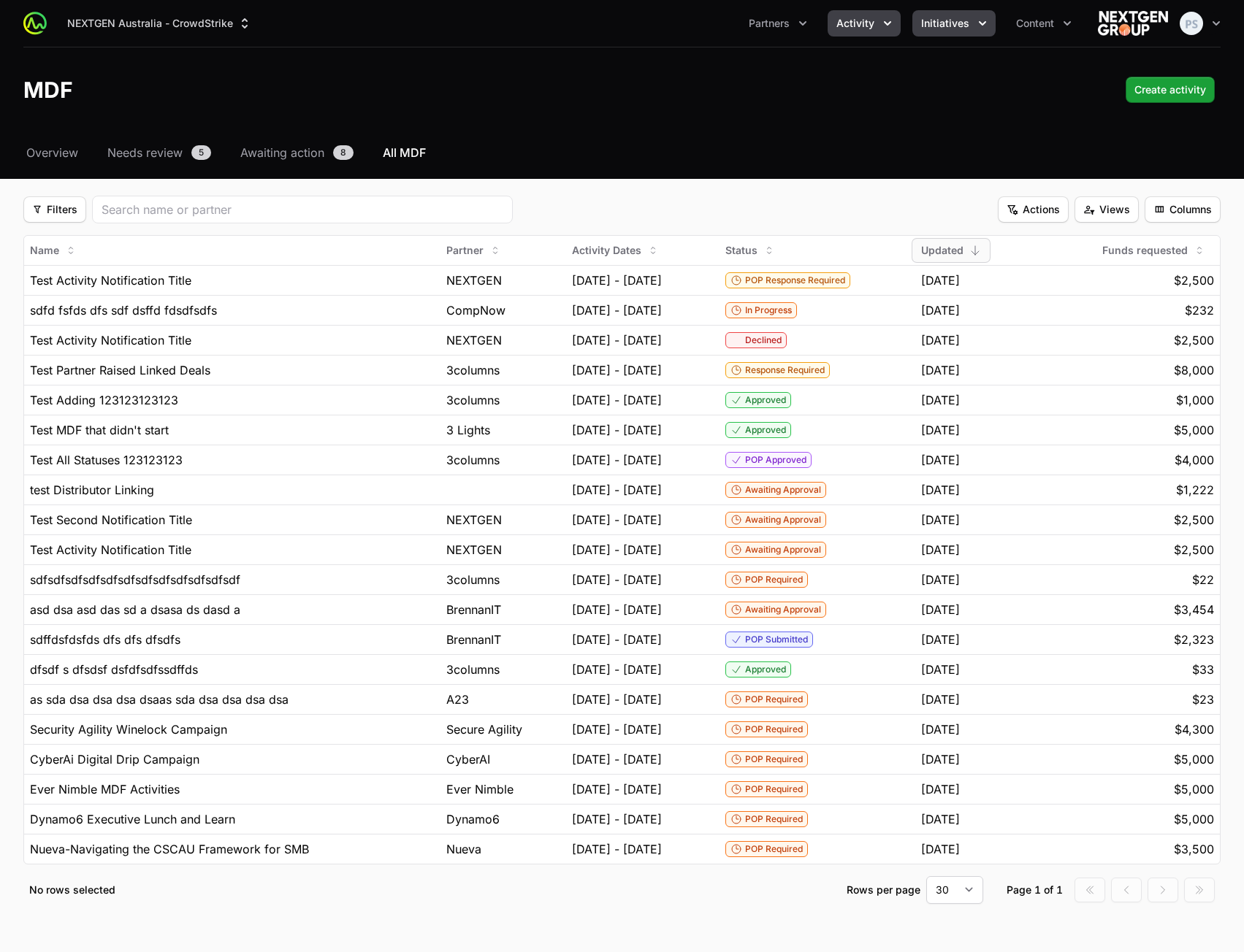
click at [928, 19] on span "Initiatives" at bounding box center [944, 23] width 48 height 15
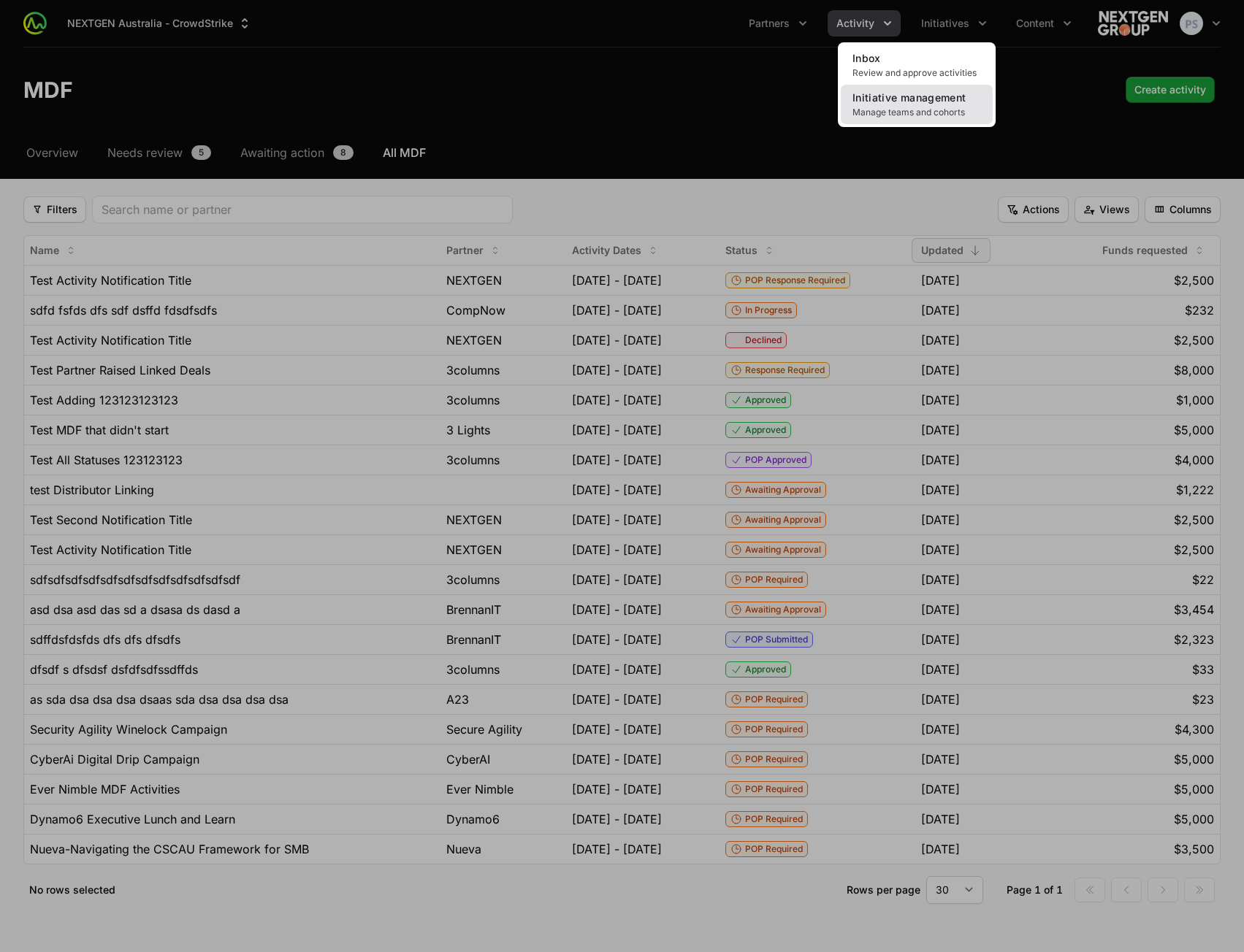
click at [907, 99] on span "Initiative management" at bounding box center [908, 97] width 113 height 12
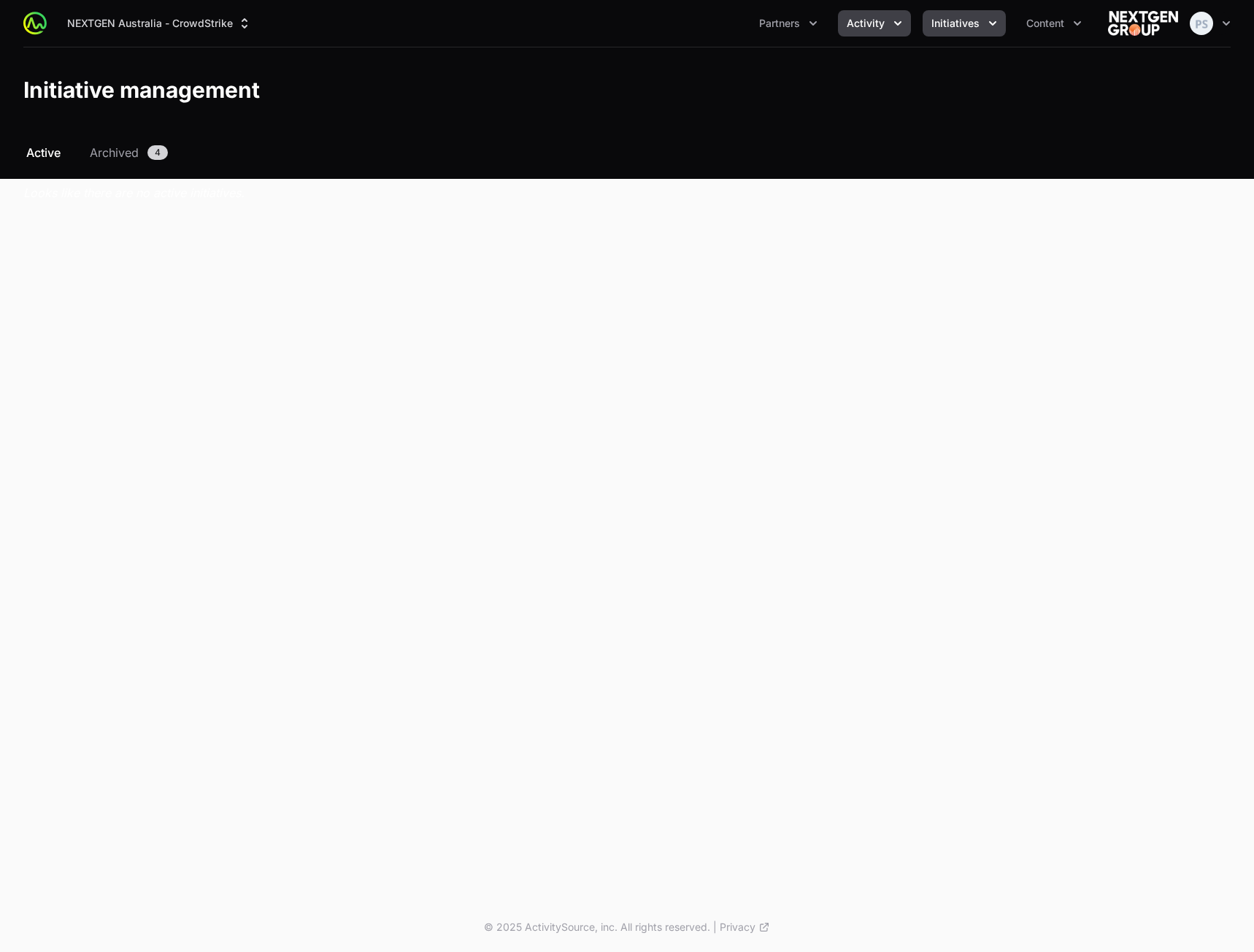
click at [910, 19] on ul "Partners Activity Initiatives Content" at bounding box center [919, 24] width 340 height 26
click at [879, 24] on span "Activity" at bounding box center [865, 23] width 38 height 15
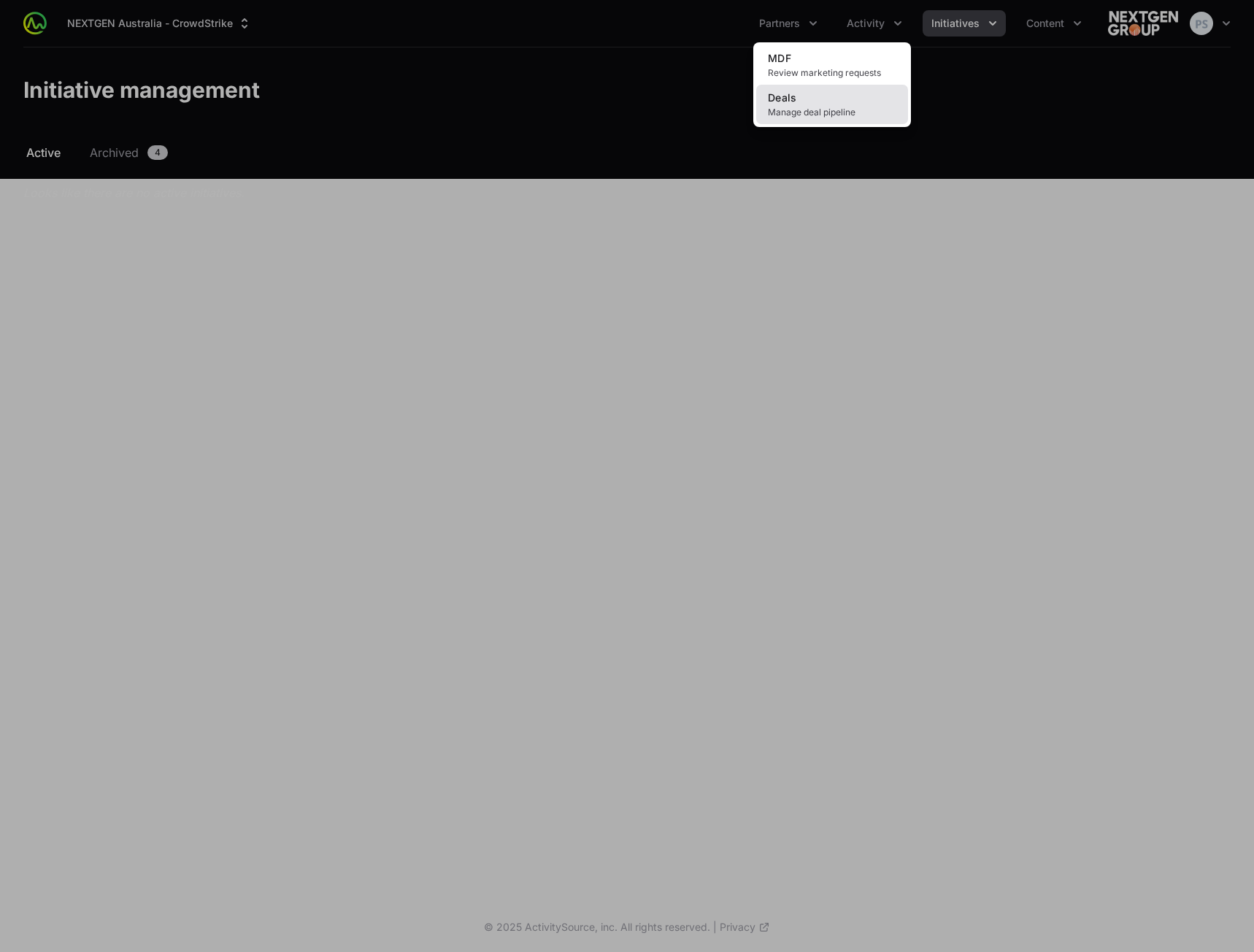
click at [848, 100] on link "Deals Manage deal pipeline" at bounding box center [832, 104] width 152 height 40
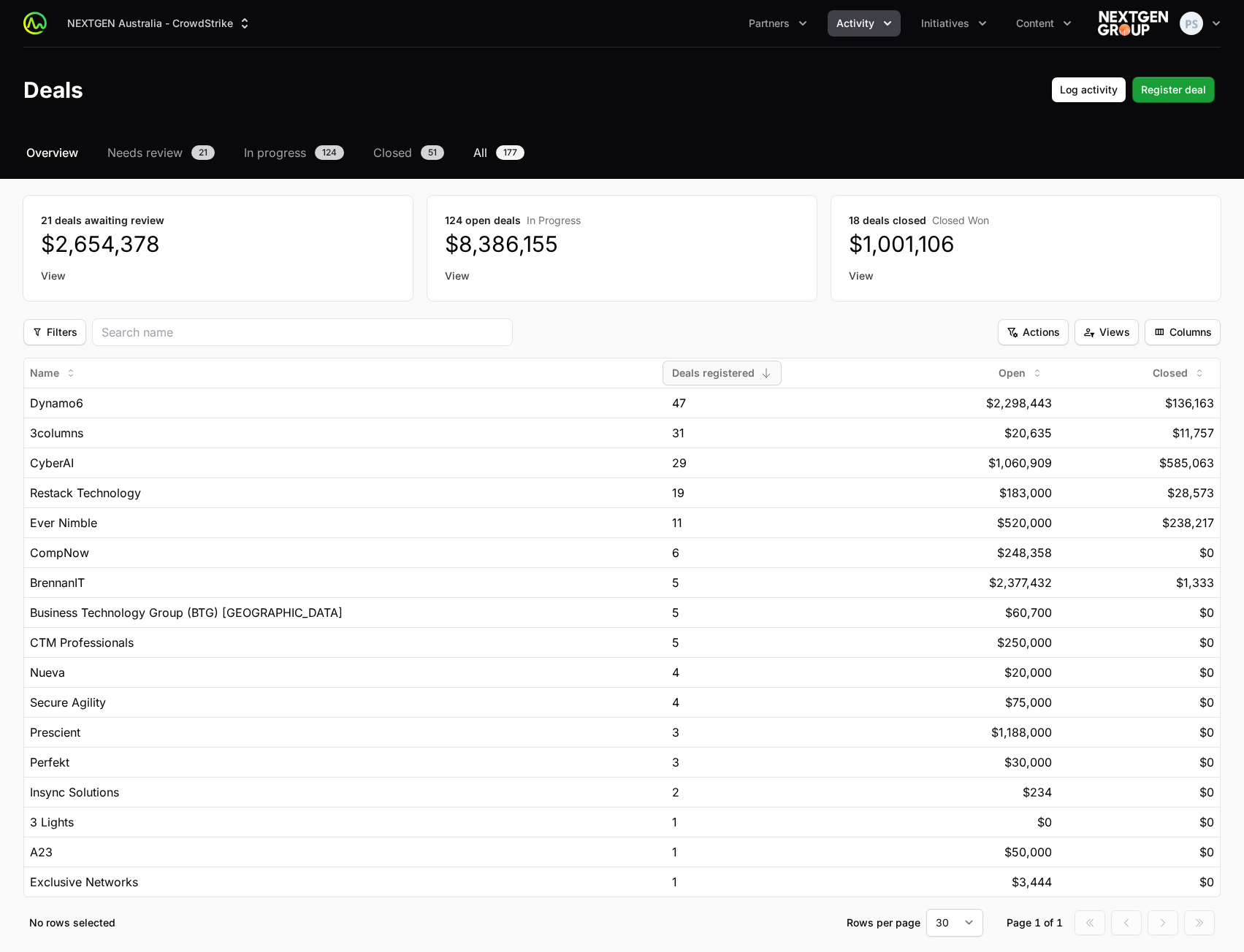
click at [479, 153] on span "All" at bounding box center [481, 153] width 14 height 18
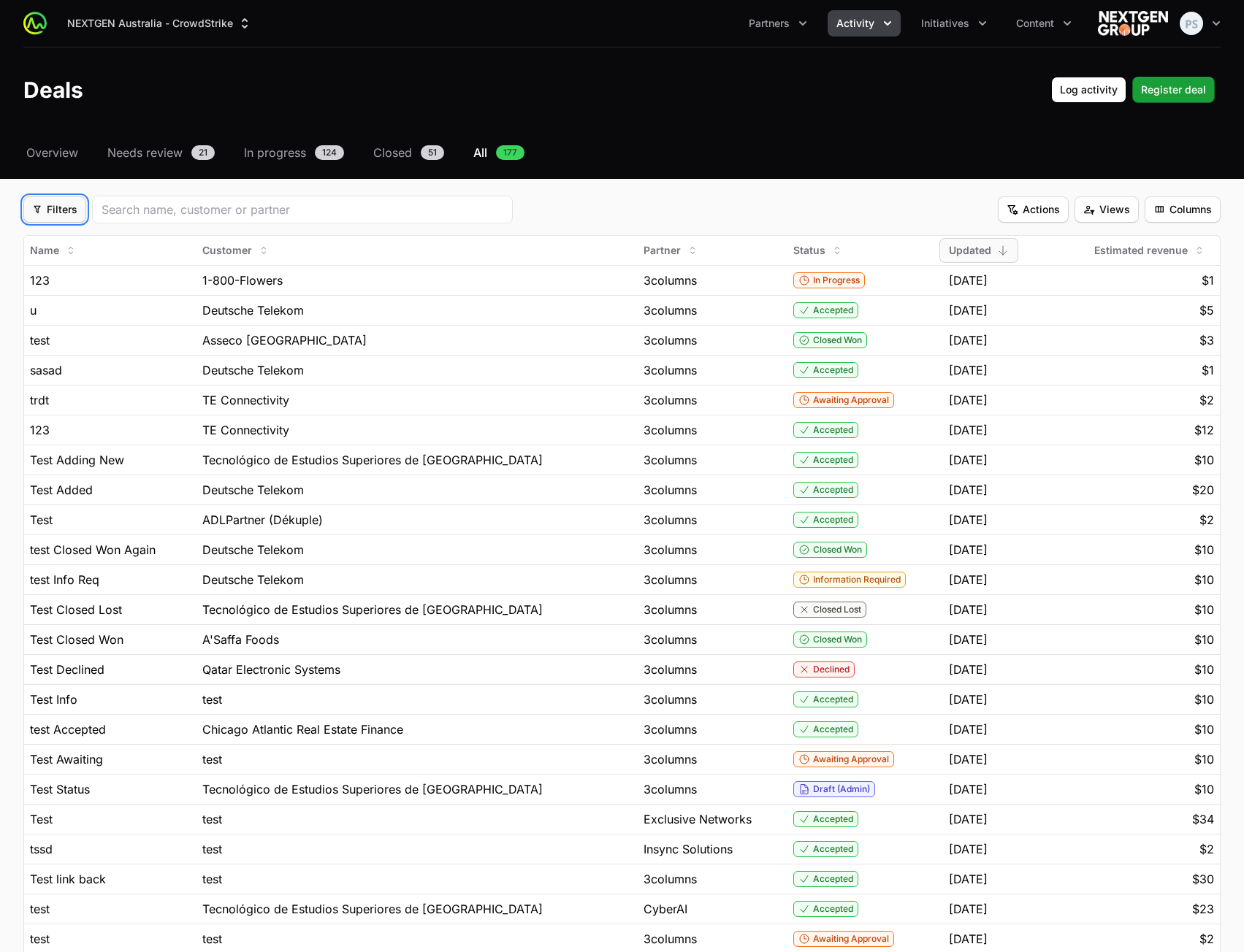
click at [45, 215] on span "Filters" at bounding box center [55, 210] width 46 height 18
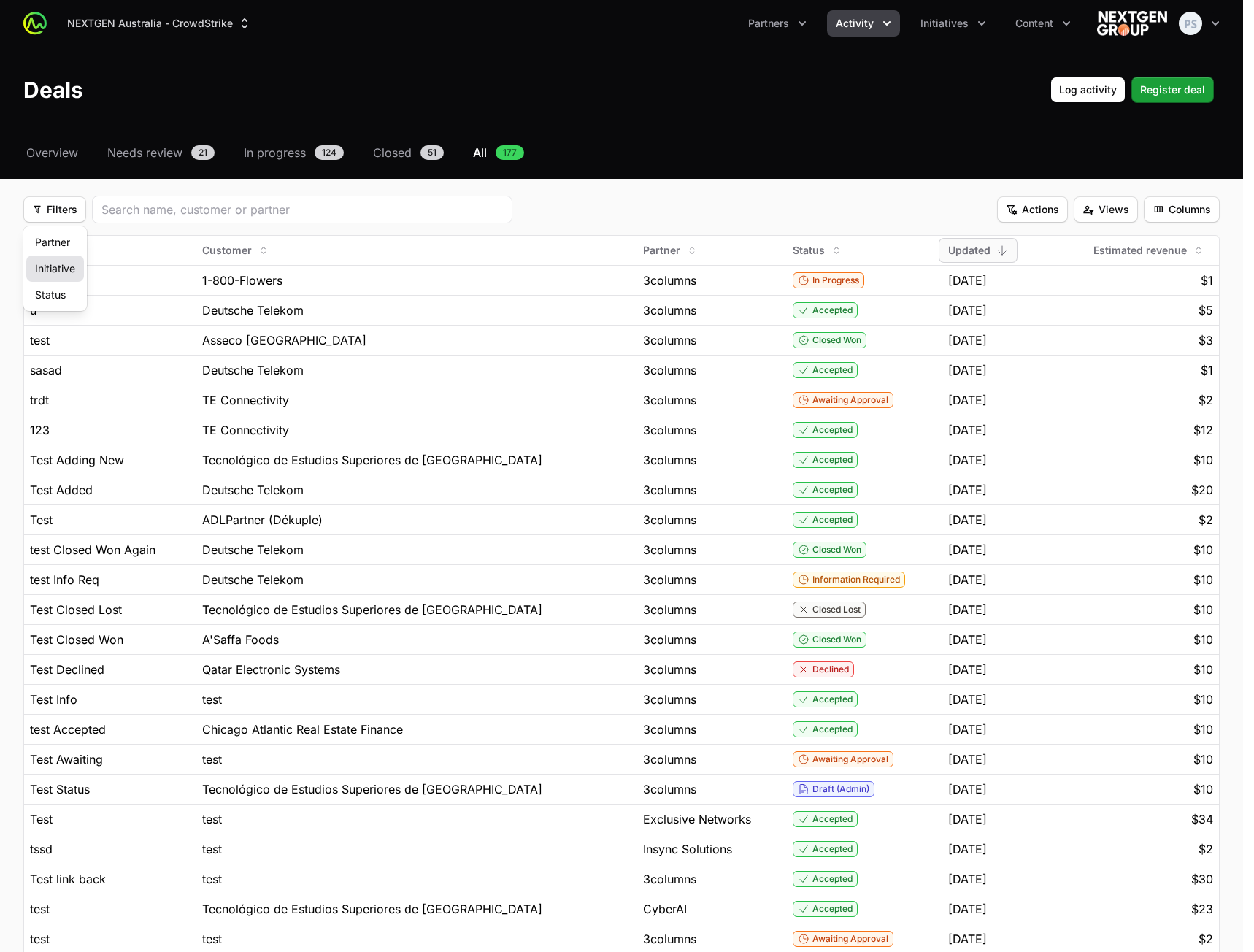
click at [61, 267] on div "Initiative" at bounding box center [55, 269] width 58 height 26
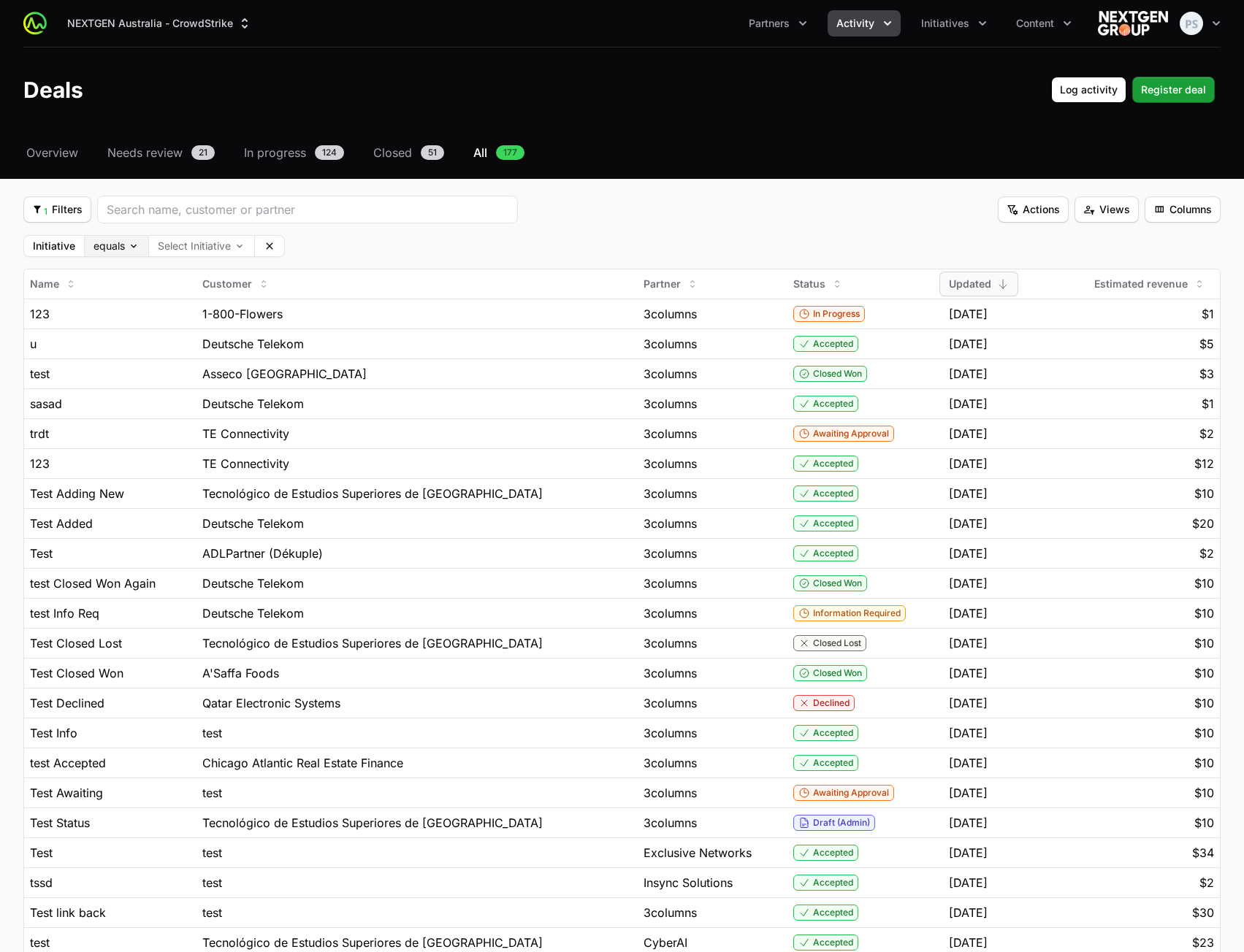
click at [128, 244] on body "NEXTGEN Australia - CrowdStrike Partners Activity Initiatives Content Open user…" at bounding box center [622, 660] width 1244 height 1321
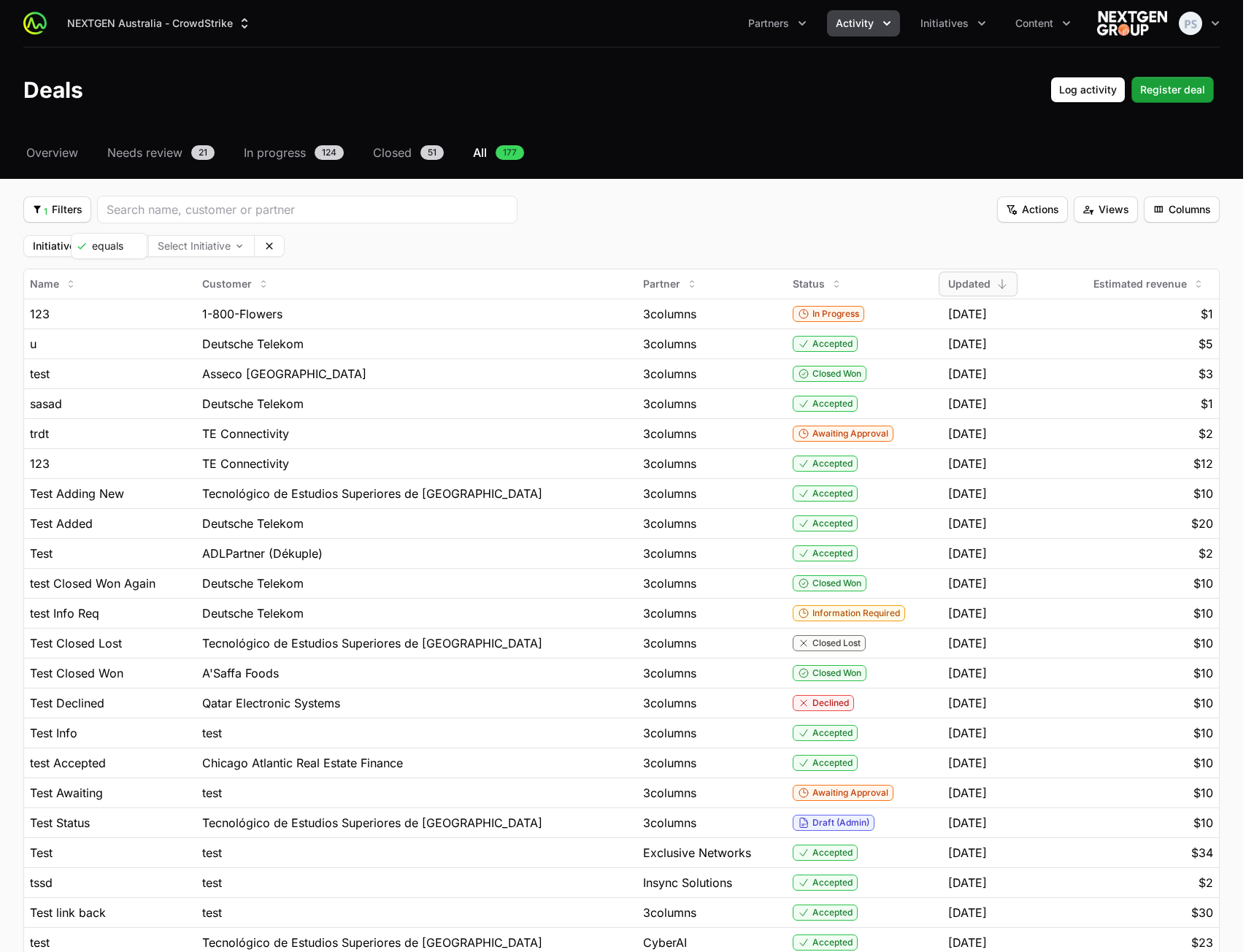
click at [469, 234] on html "NEXTGEN Australia - CrowdStrike Partners Activity Initiatives Content Open user…" at bounding box center [627, 660] width 1254 height 1321
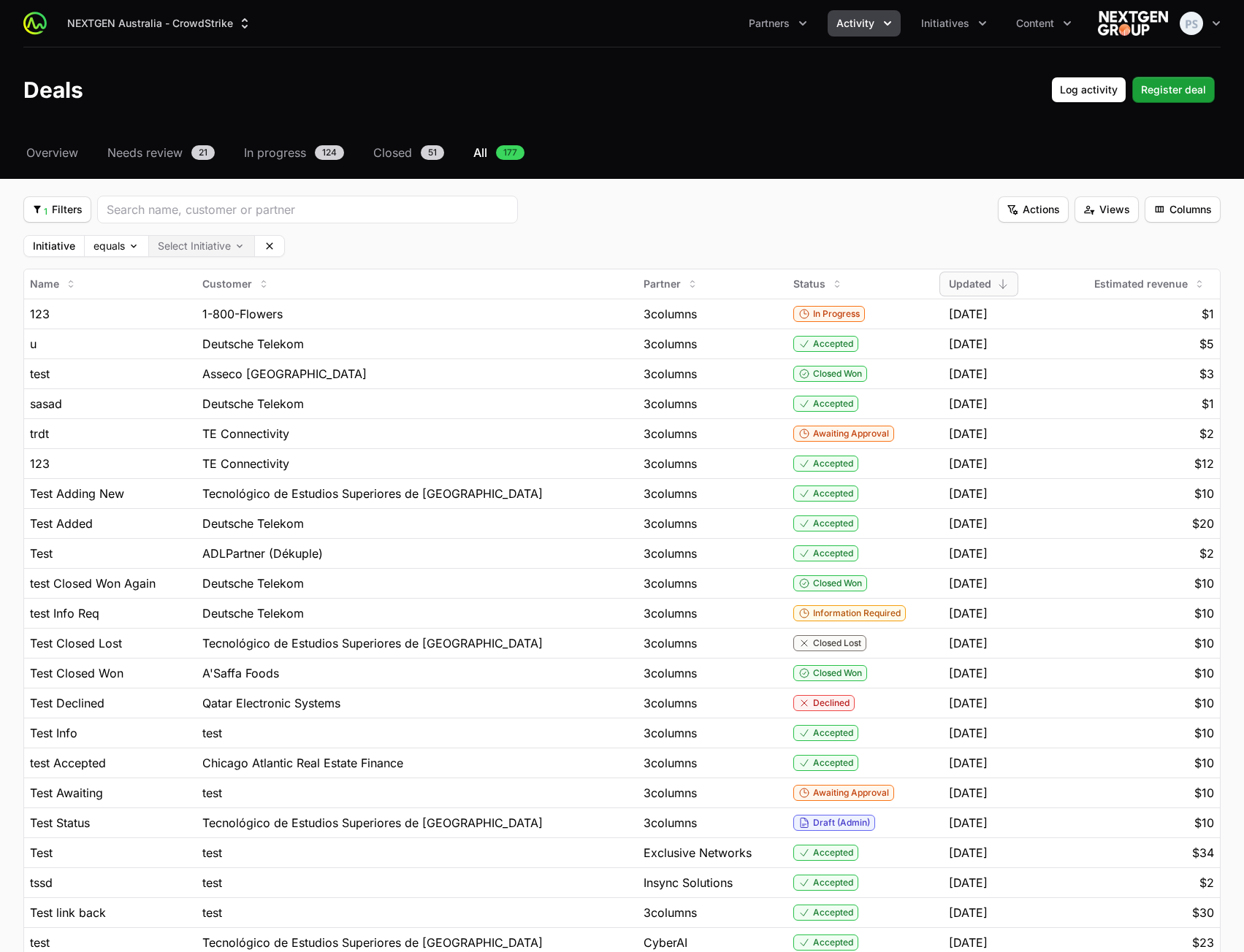
click at [222, 248] on body "NEXTGEN Australia - CrowdStrike Partners Activity Initiatives Content Open user…" at bounding box center [622, 660] width 1244 height 1321
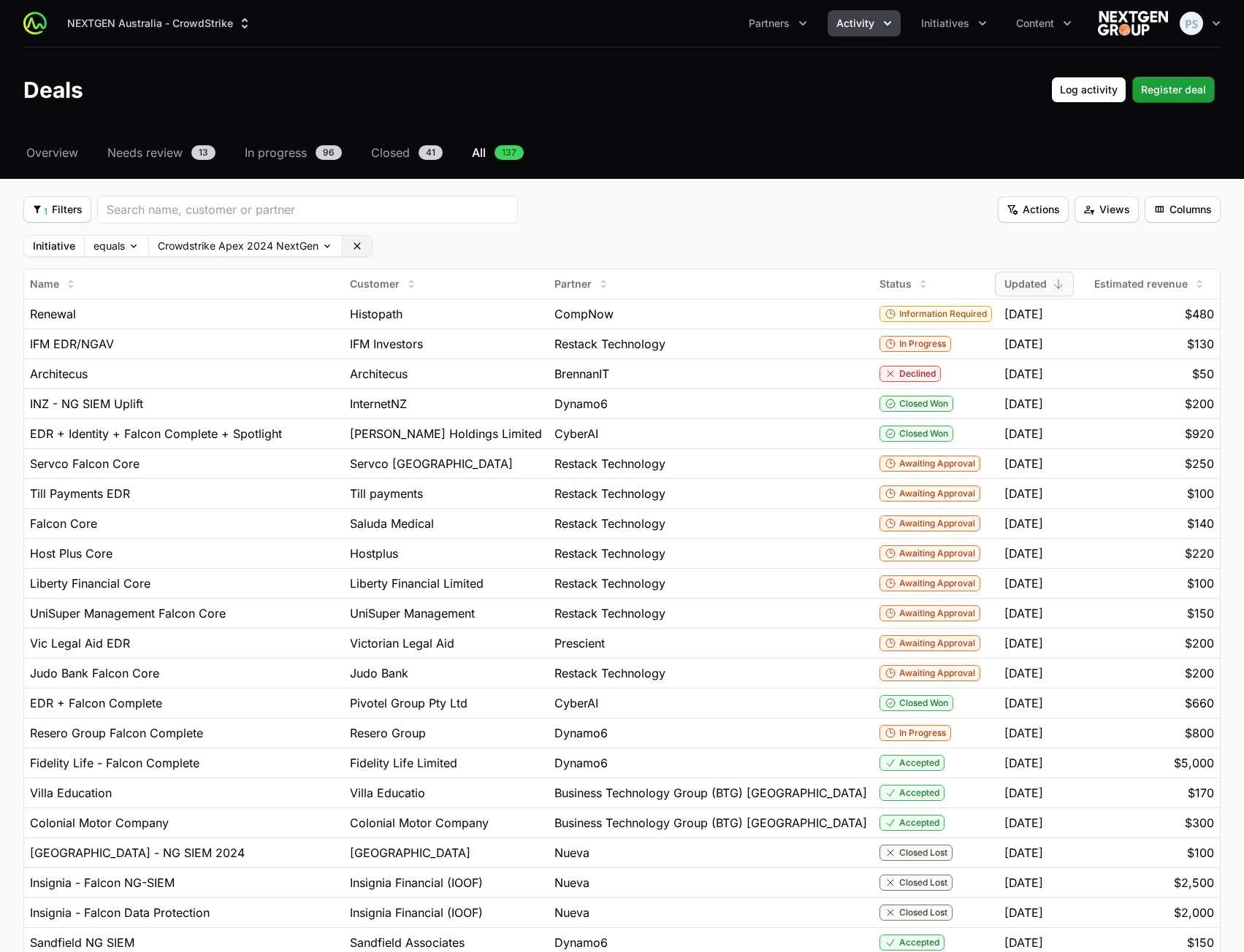
click at [361, 247] on button "Clear" at bounding box center [357, 245] width 29 height 20
